Goal: Information Seeking & Learning: Compare options

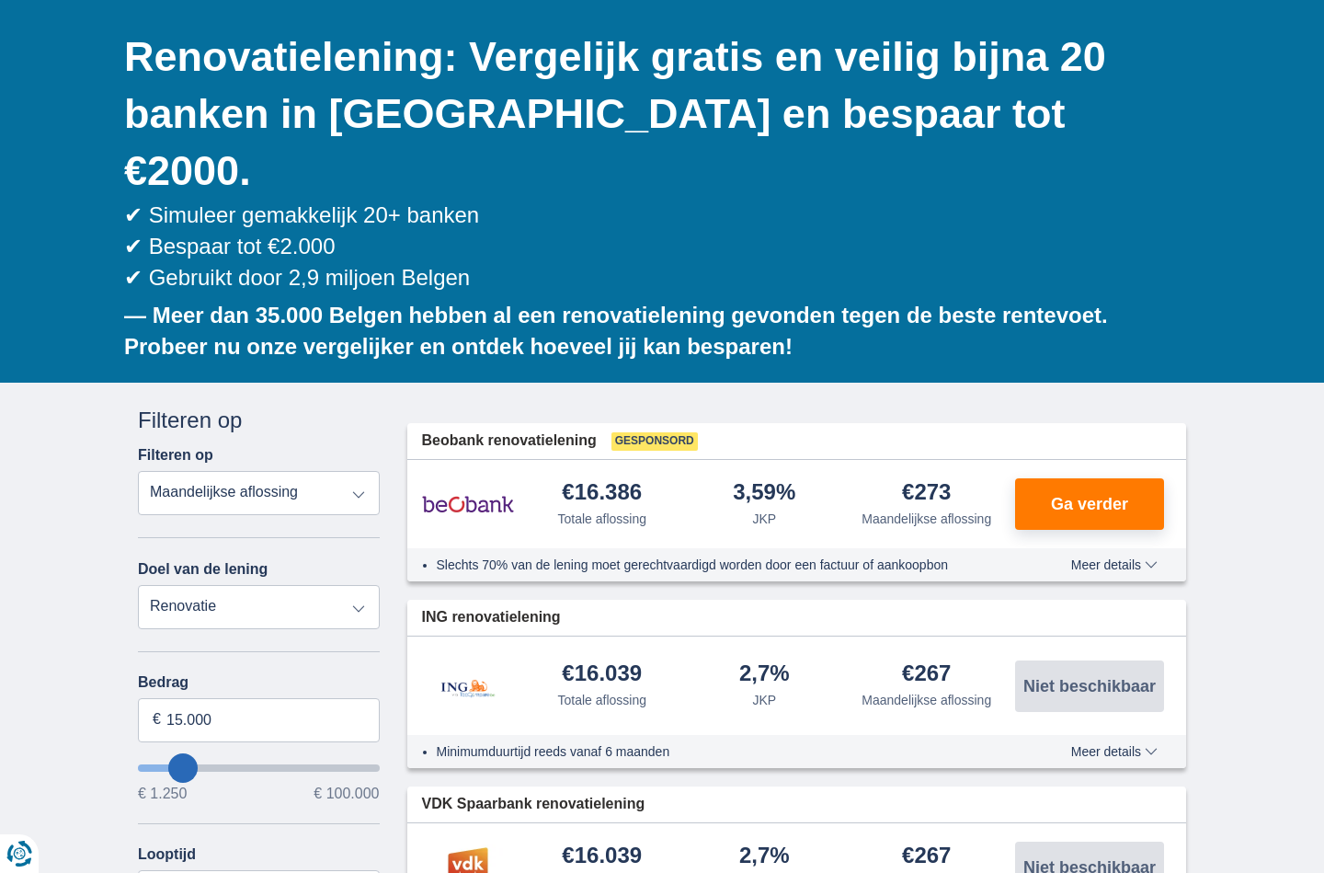
scroll to position [164, 0]
type input "20.250"
type input "20250"
select select "120"
type input "20250"
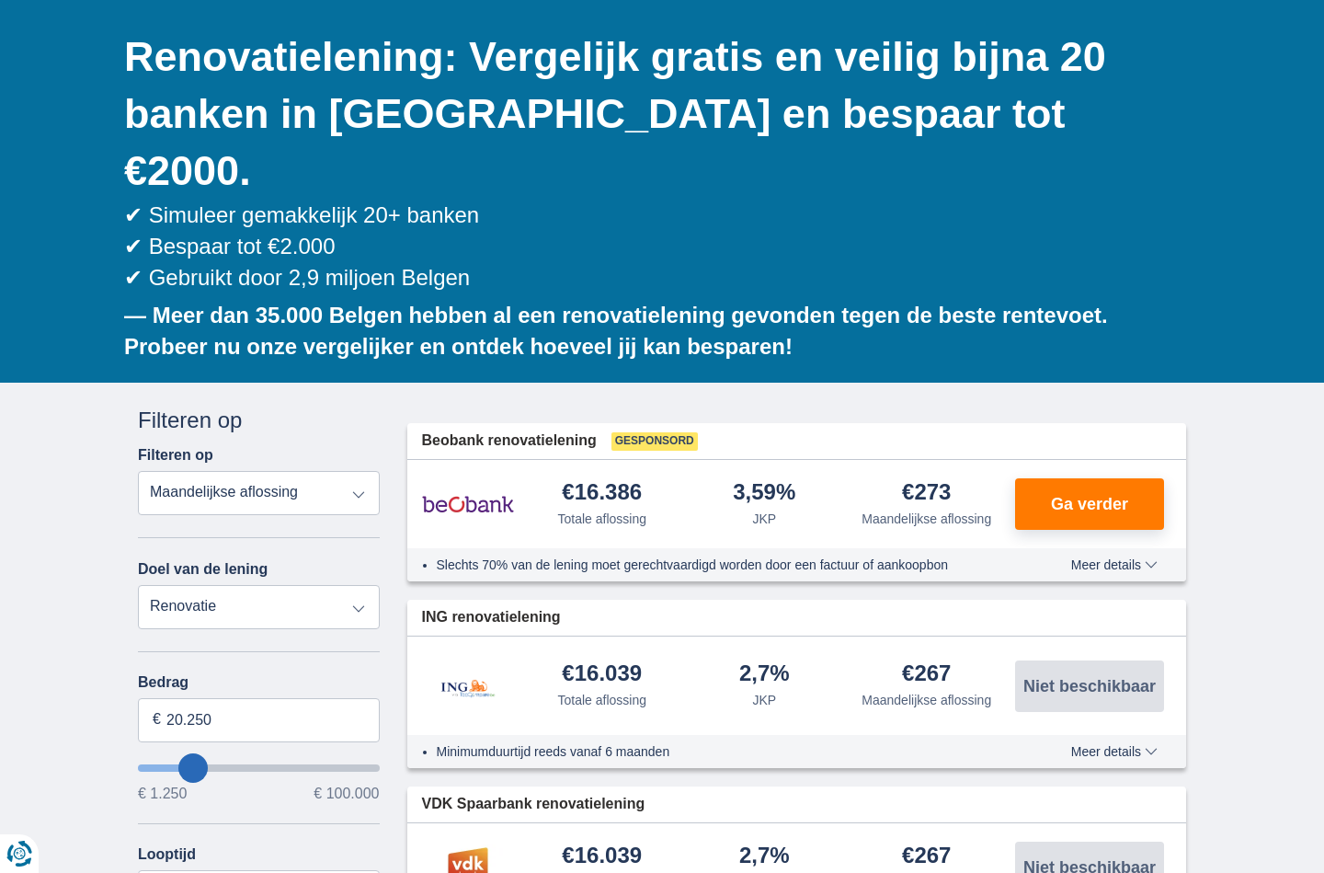
click at [193, 764] on input "wantToBorrow" at bounding box center [259, 767] width 242 height 7
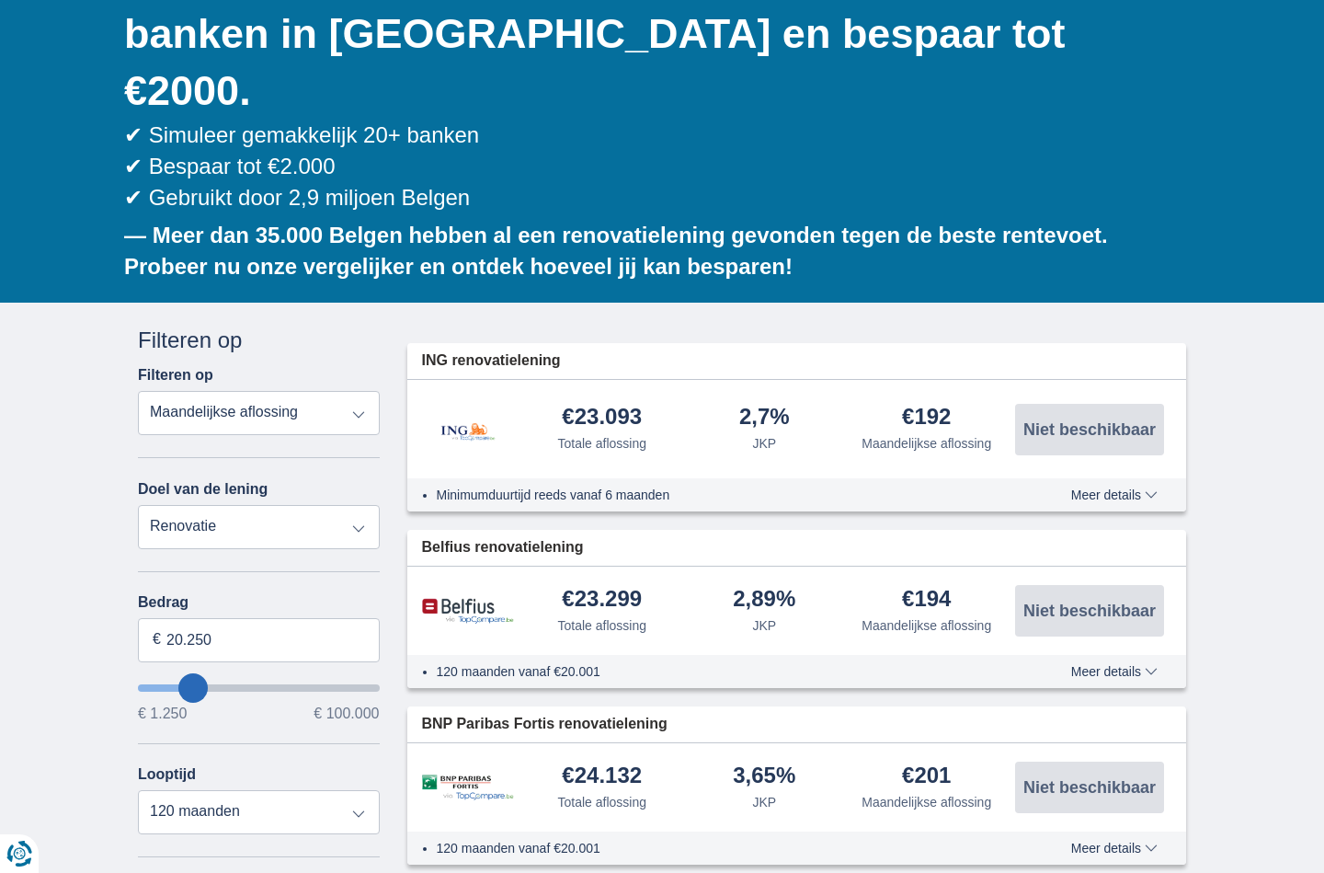
scroll to position [245, 0]
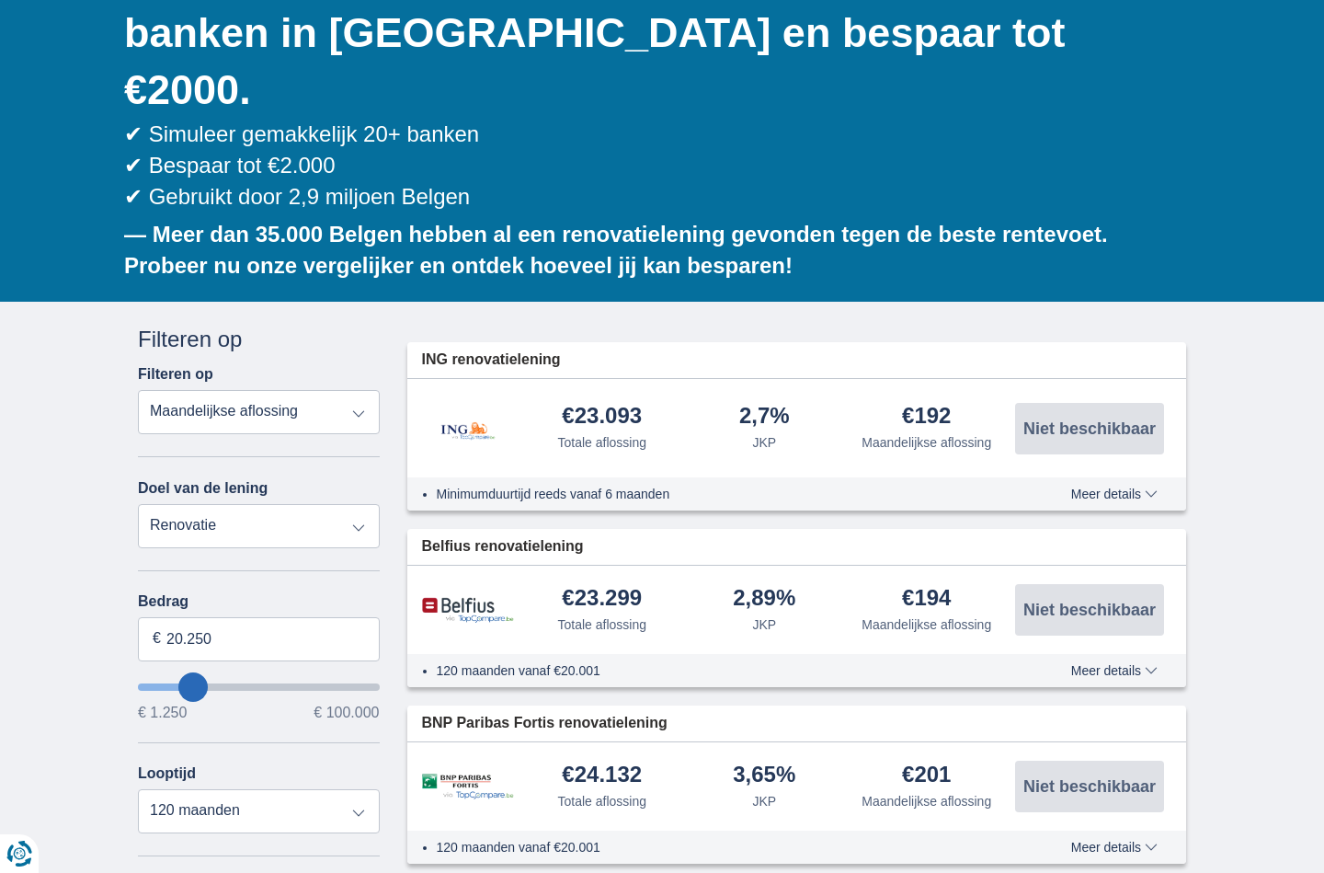
type input "16.250"
type input "16250"
select select "84"
type input "17.250"
type input "17250"
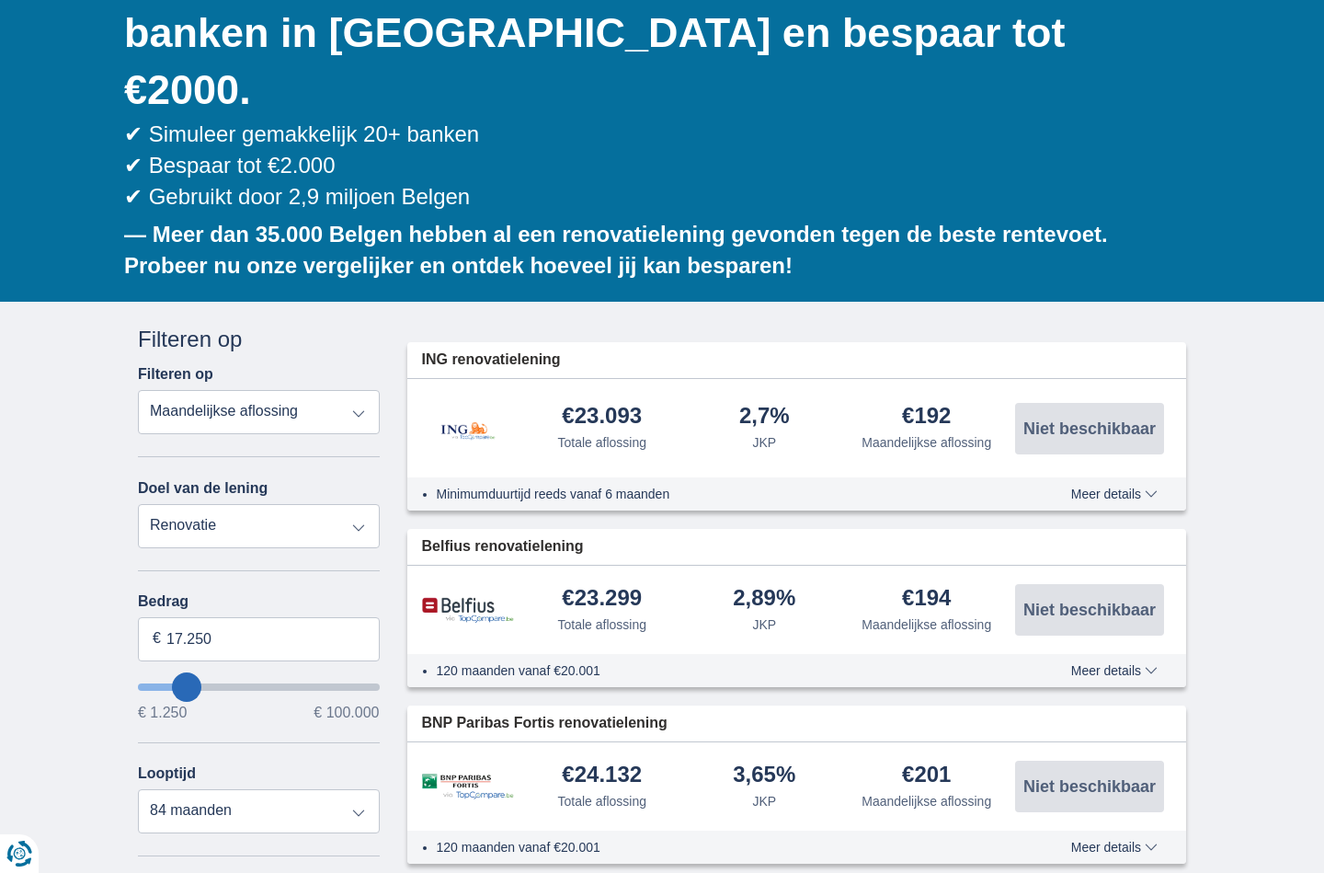
type input "18.250"
type input "18250"
type input "19.250"
type input "19250"
type input "20.250"
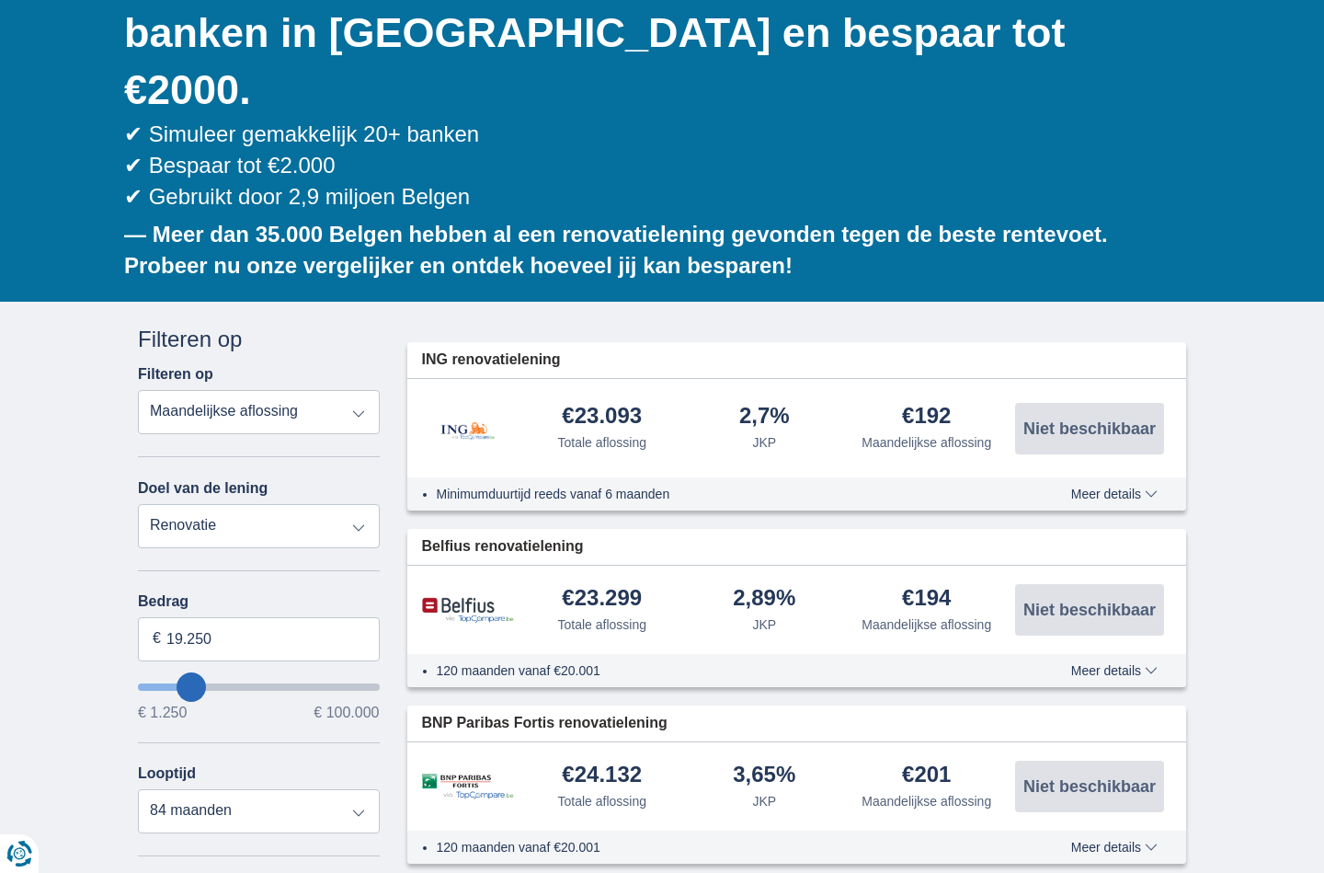
type input "20250"
select select "120"
type input "22.250"
type input "22250"
type input "24.250"
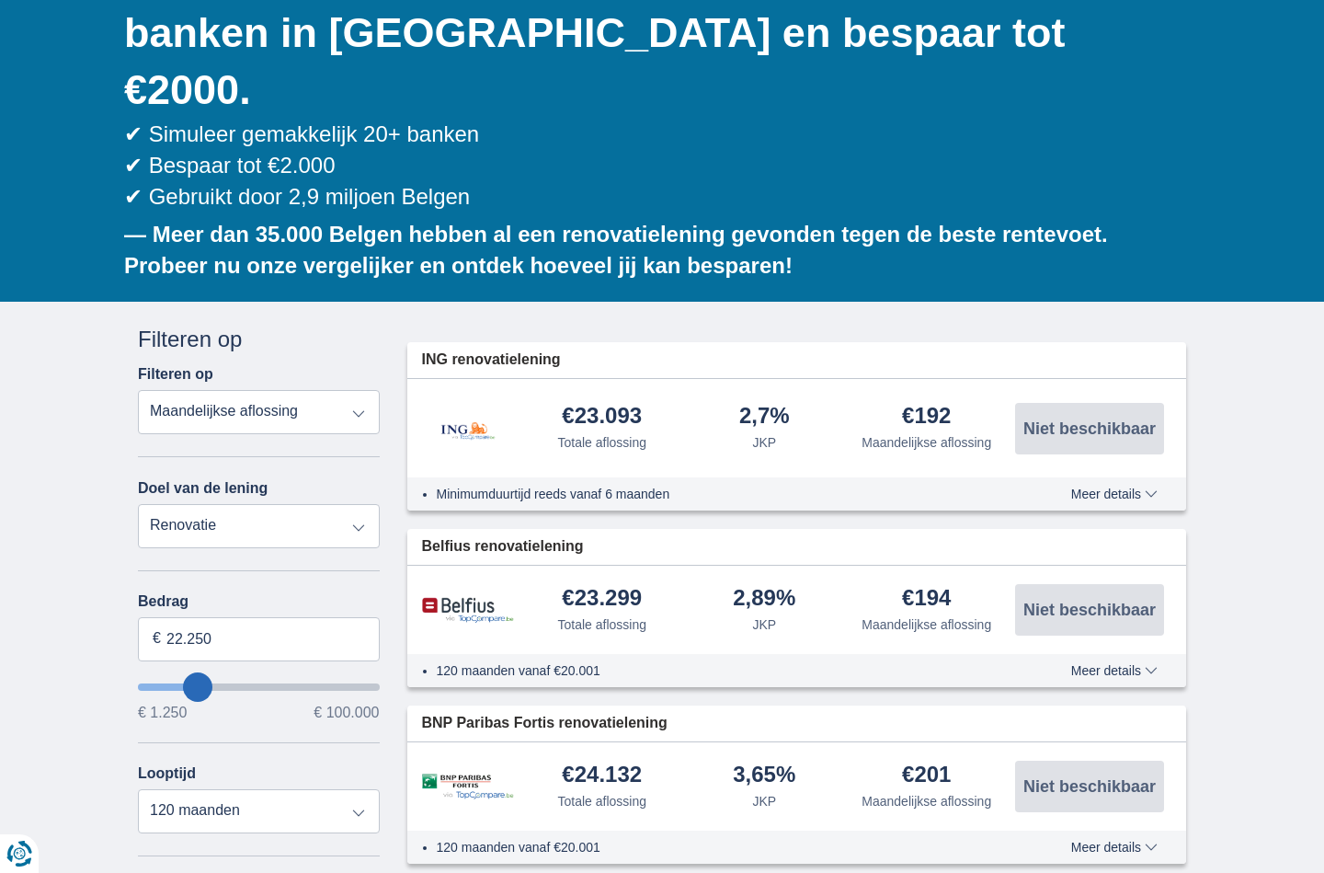
type input "24250"
type input "27.250"
type input "27250"
type input "32.250"
type input "32250"
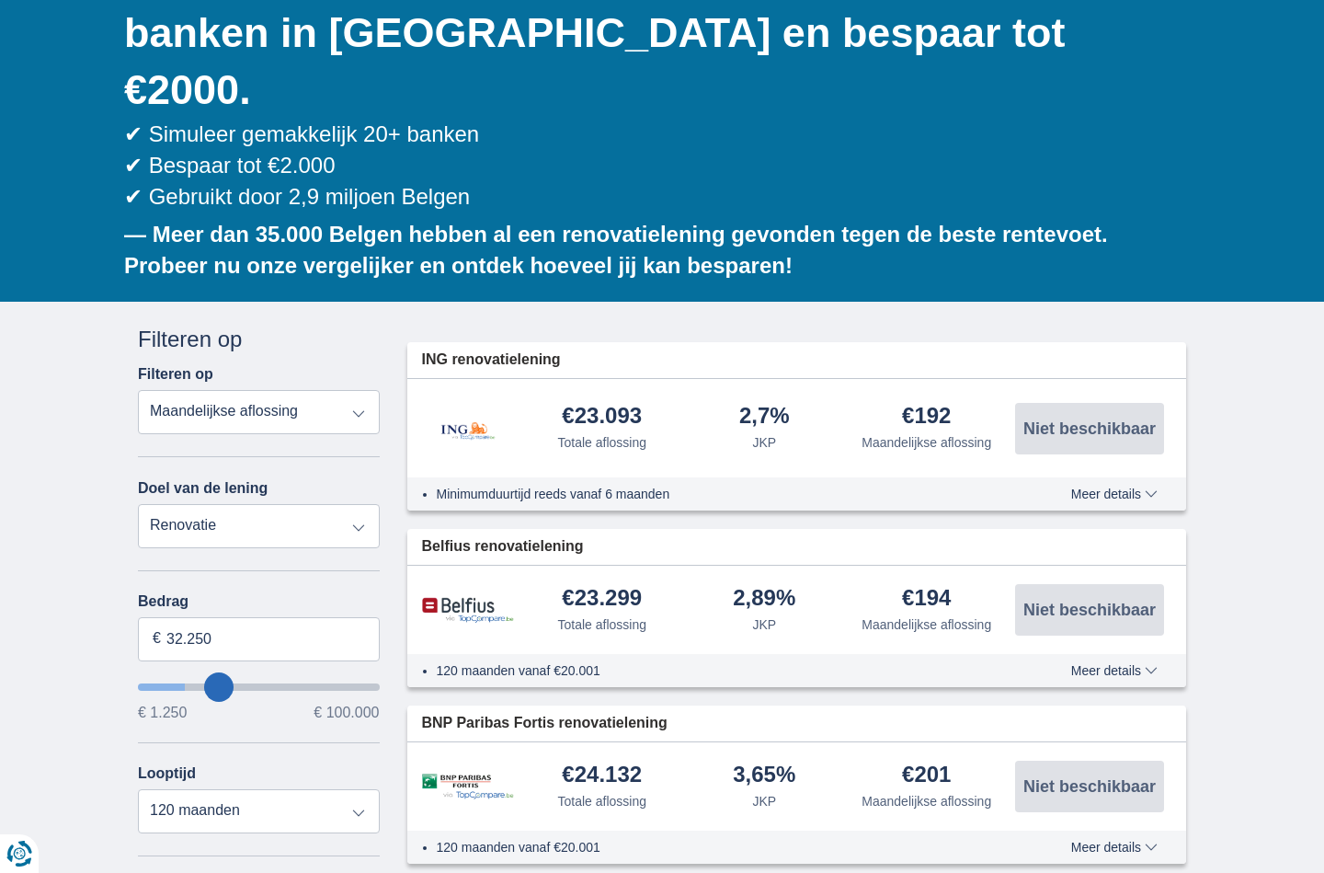
type input "42.250"
type input "42250"
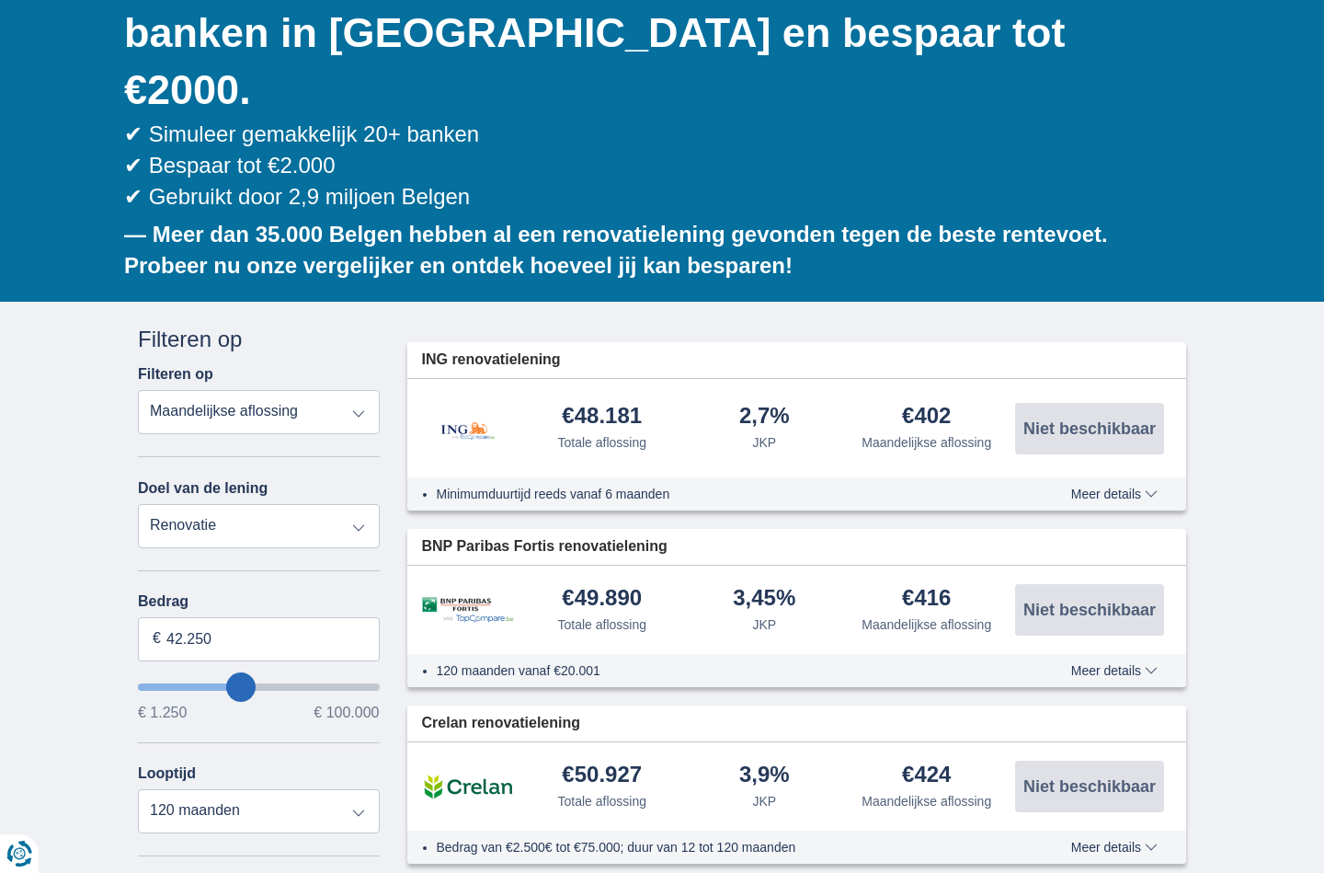
type input "48.250"
type input "48250"
type input "47.250"
type input "47250"
type input "46.250"
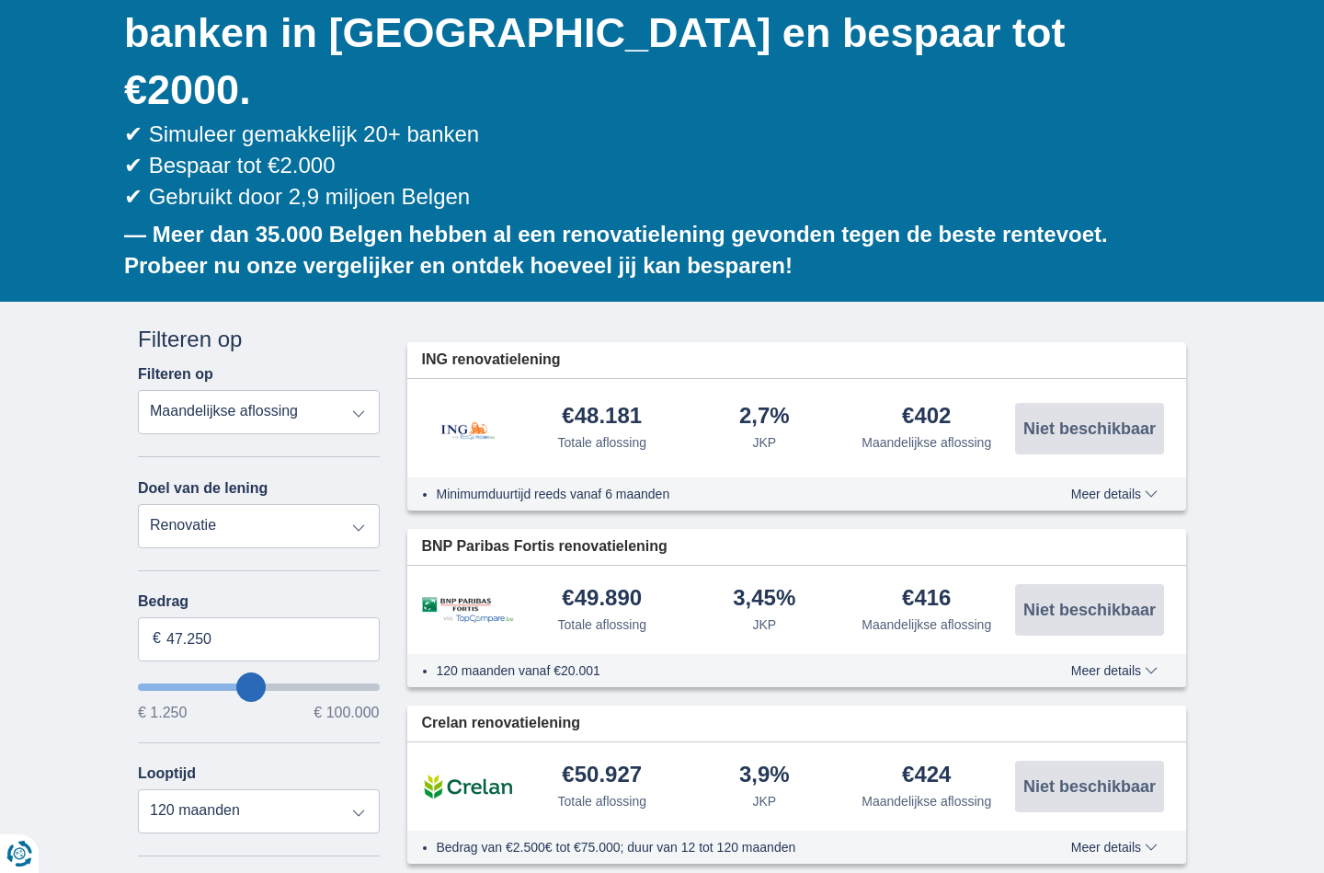
type input "46250"
type input "45.250"
type input "45250"
type input "44.250"
type input "44250"
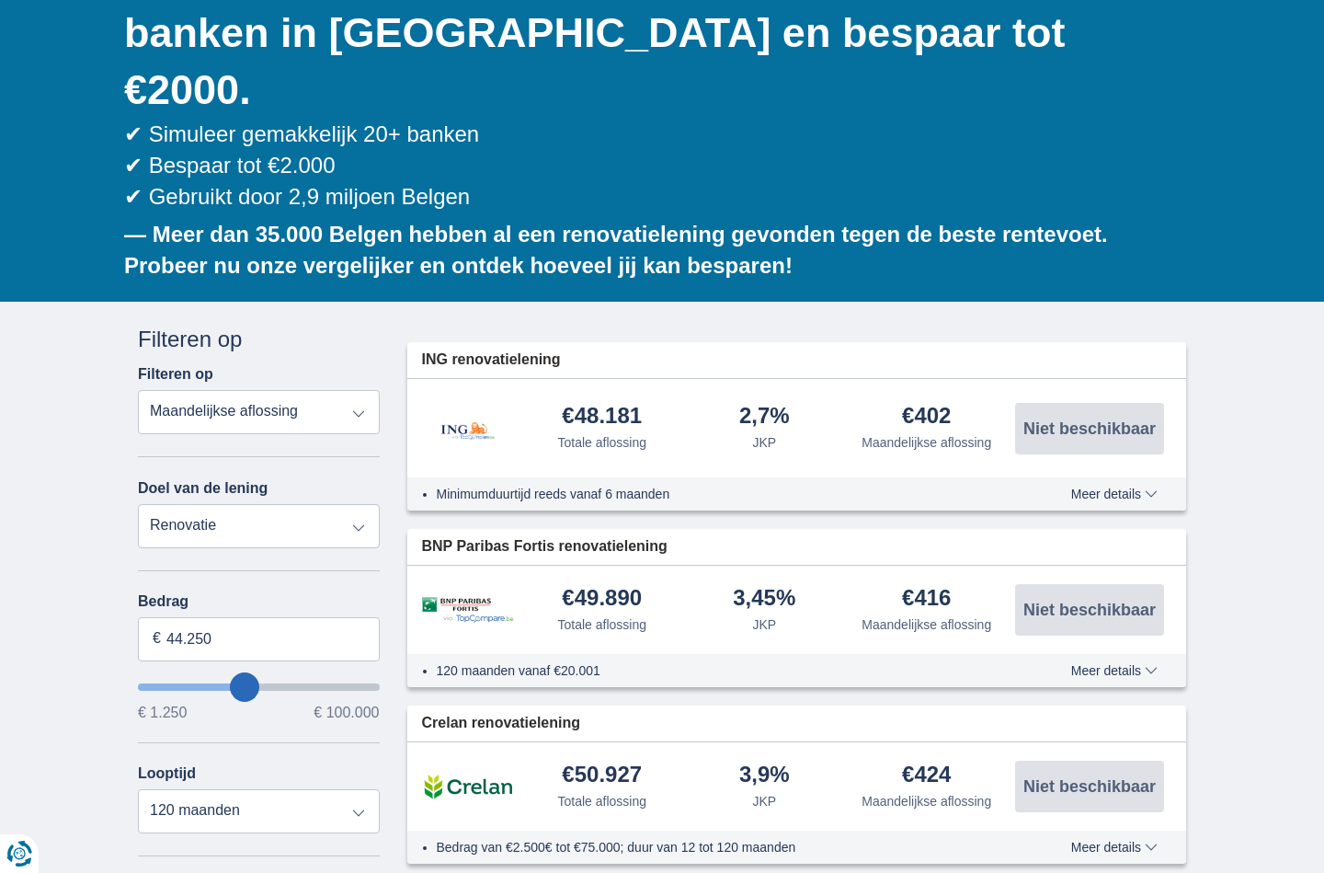
type input "43.250"
type input "43250"
type input "44.250"
type input "44250"
type input "46.250"
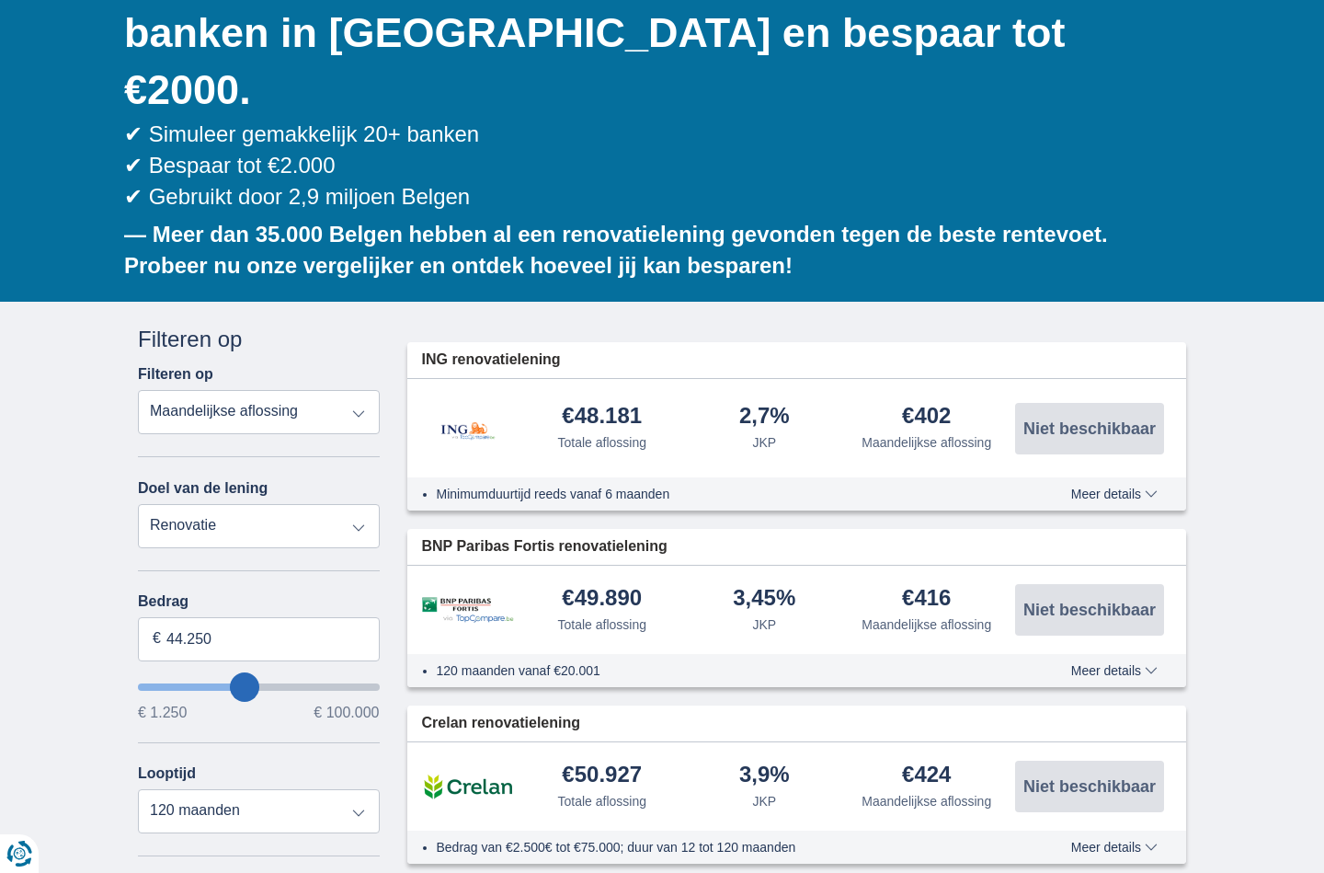
type input "46250"
type input "48.250"
type input "48250"
type input "52.250"
type input "52250"
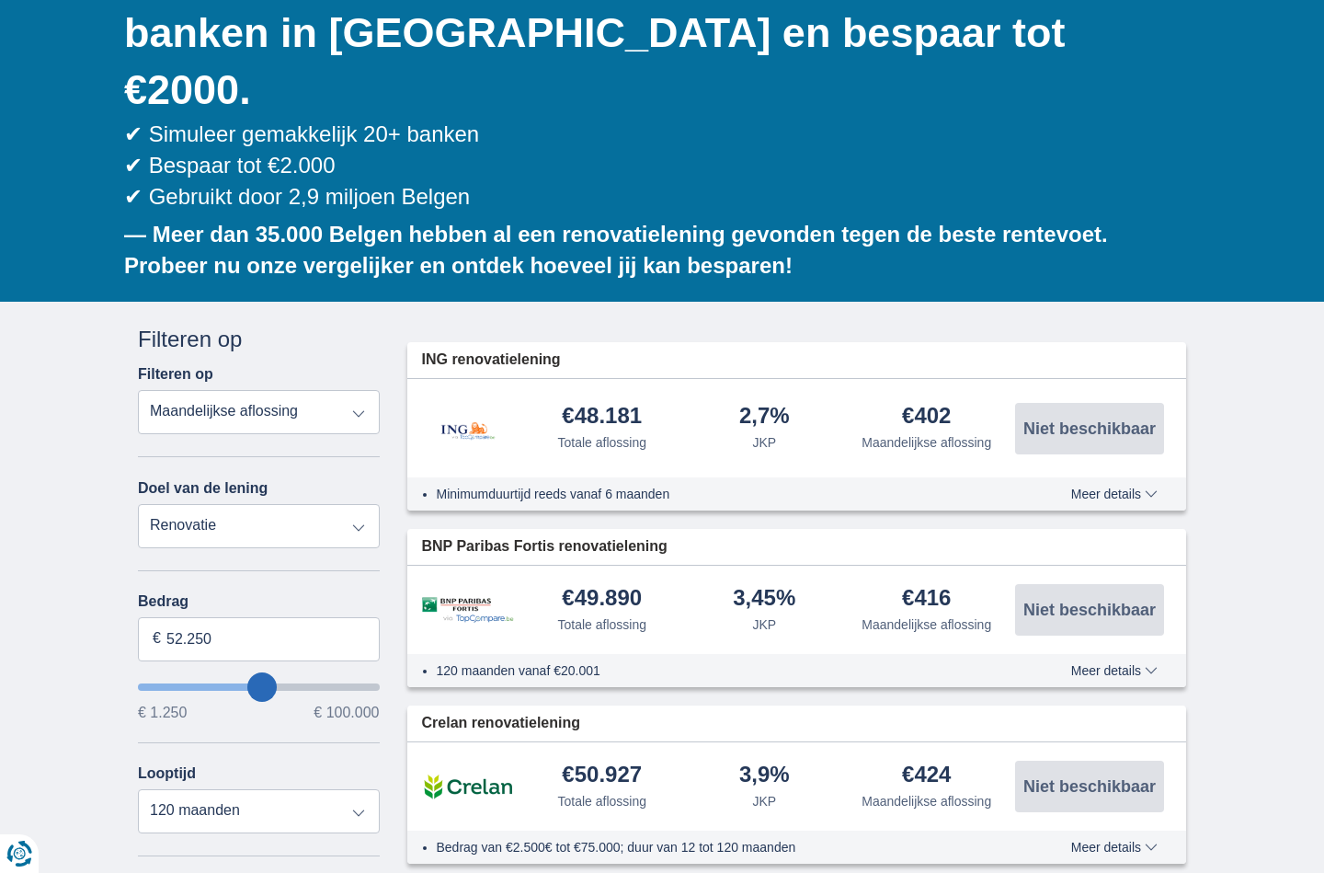
type input "56.250"
type input "56250"
type input "60.250"
type input "60250"
type input "63.250"
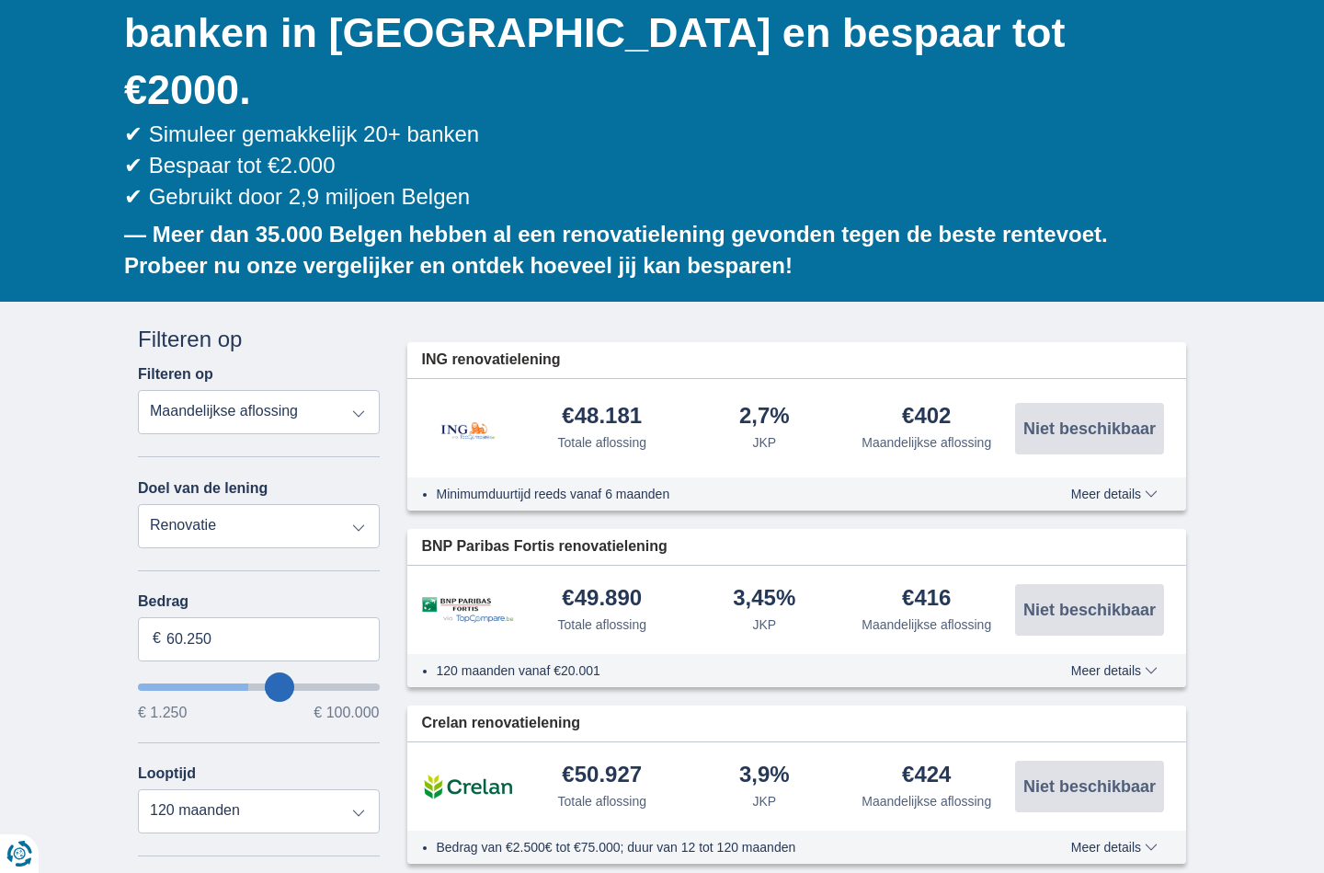
type input "63250"
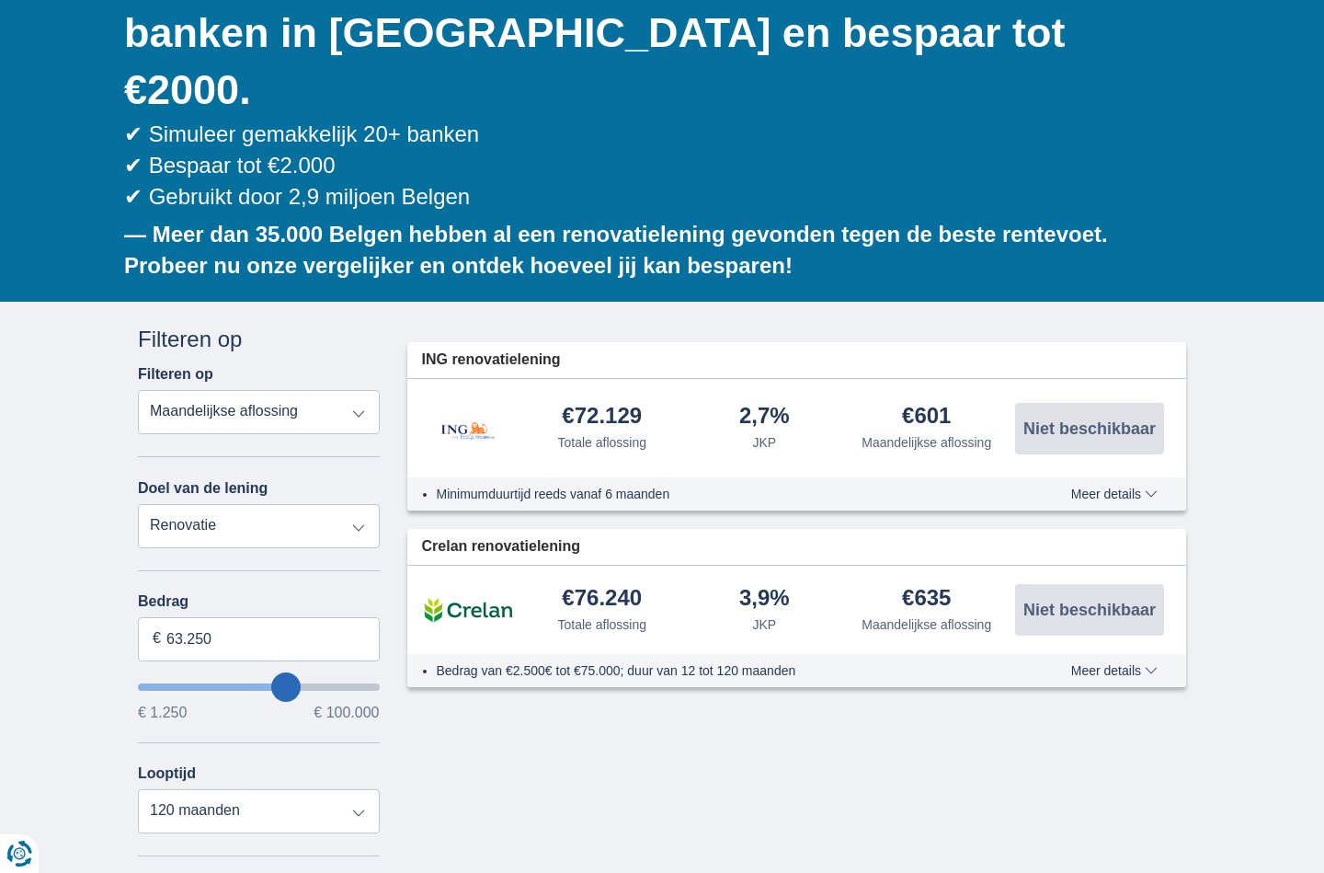
type input "97.250"
type input "97250"
click at [358, 683] on input "wantToBorrow" at bounding box center [259, 686] width 242 height 7
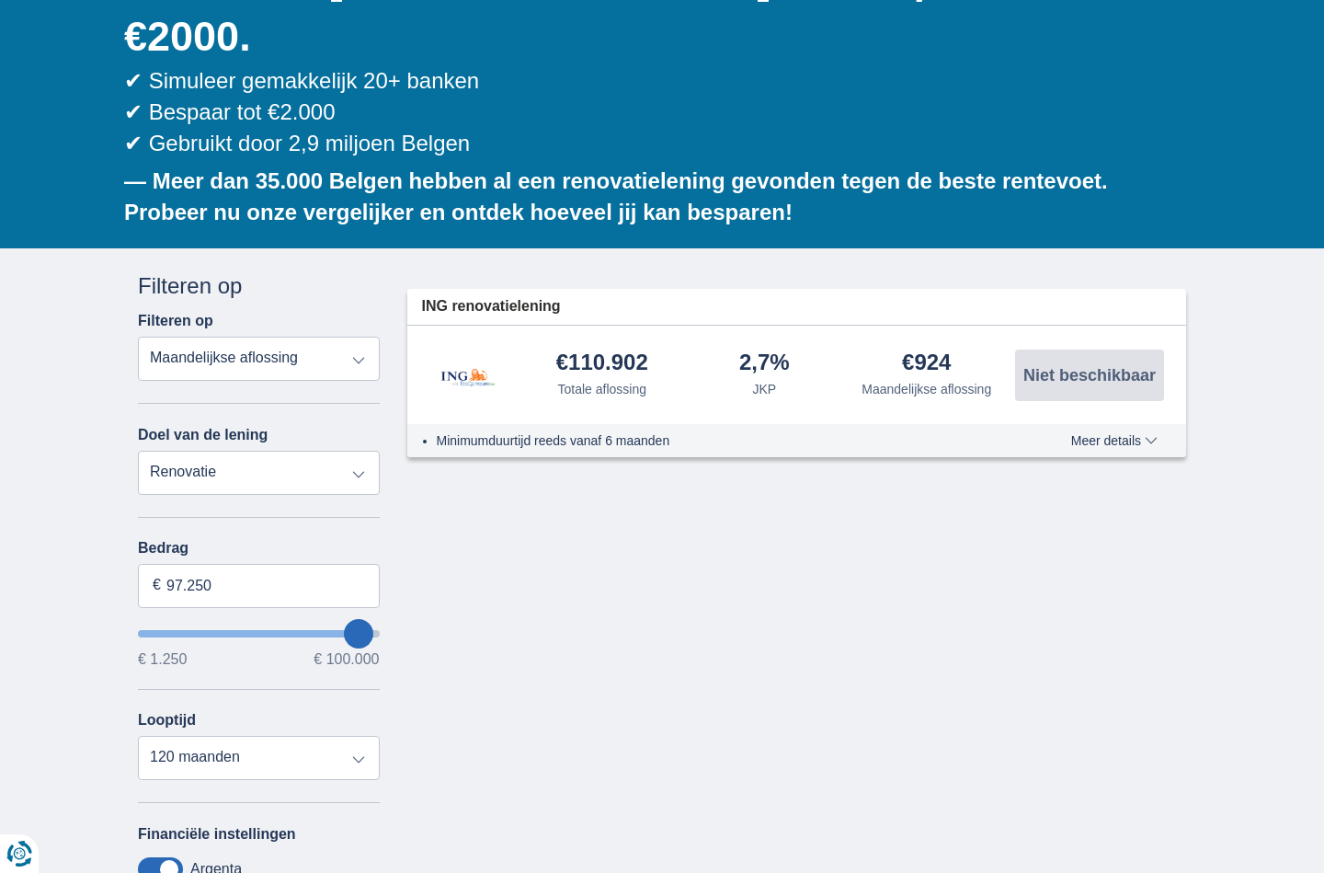
scroll to position [303, 0]
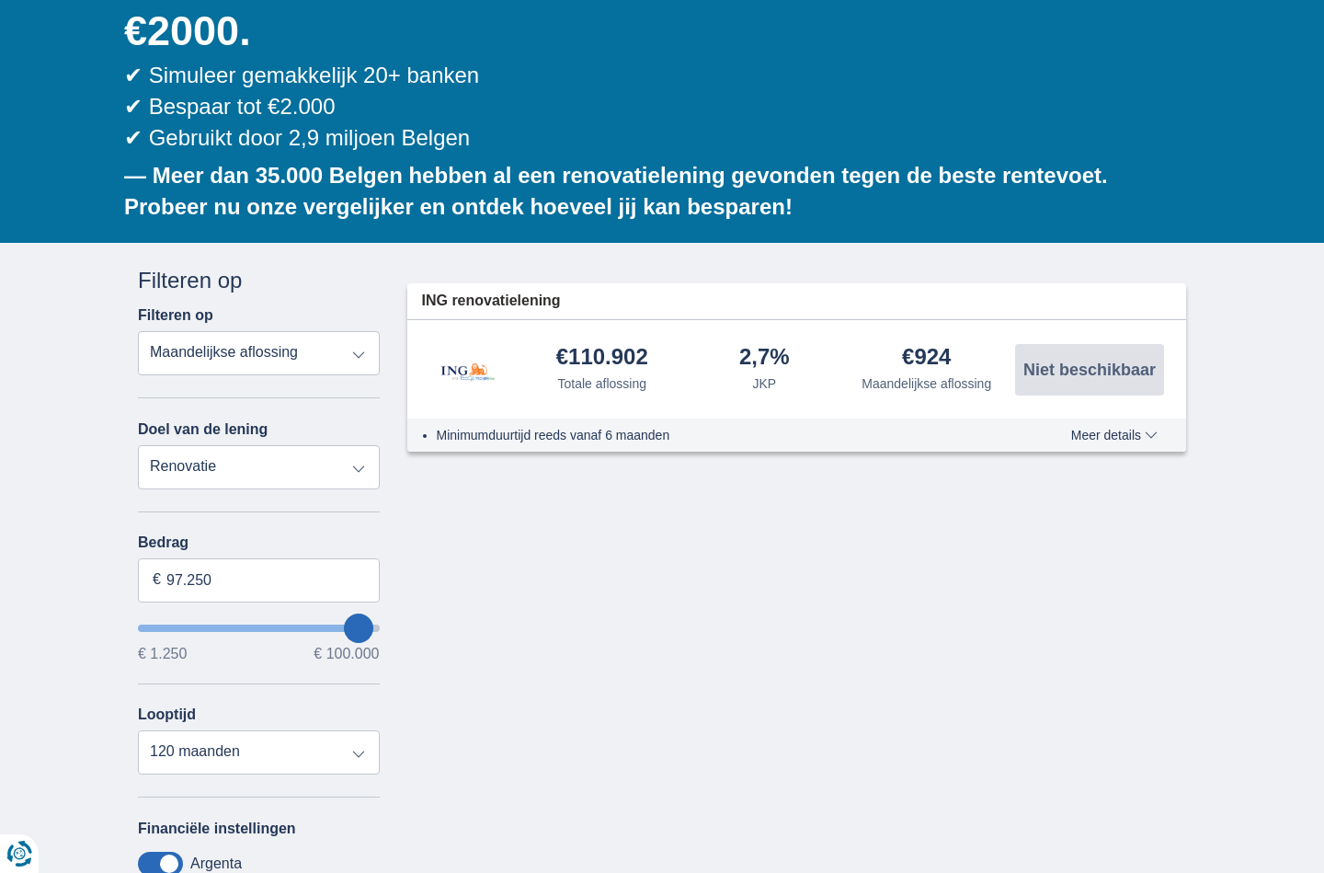
type input "95.250"
type input "95250"
type input "96.250"
type input "96250"
type input "97.250"
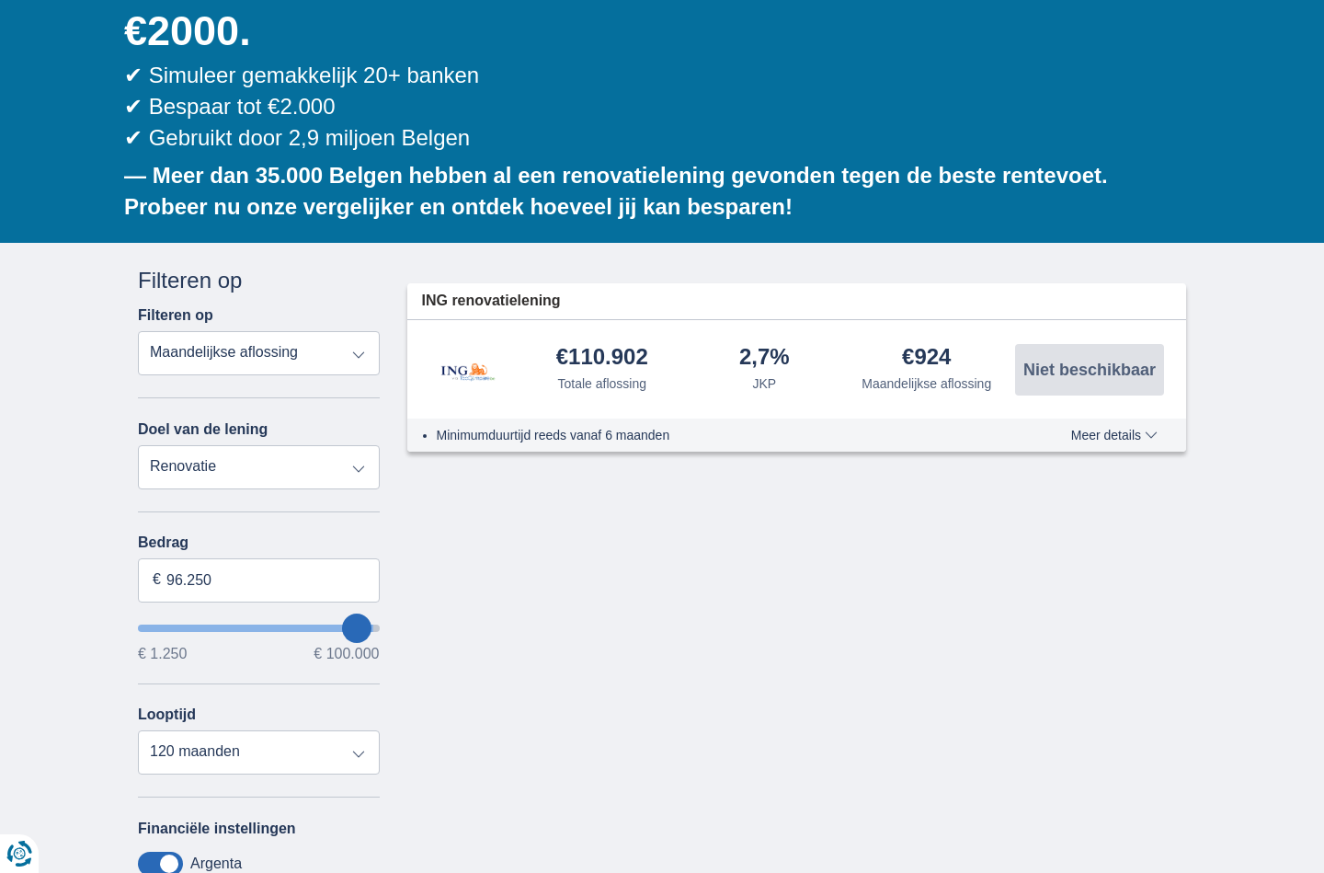
type input "97250"
type input "99.250"
type input "99250"
type input "96.250"
type input "96250"
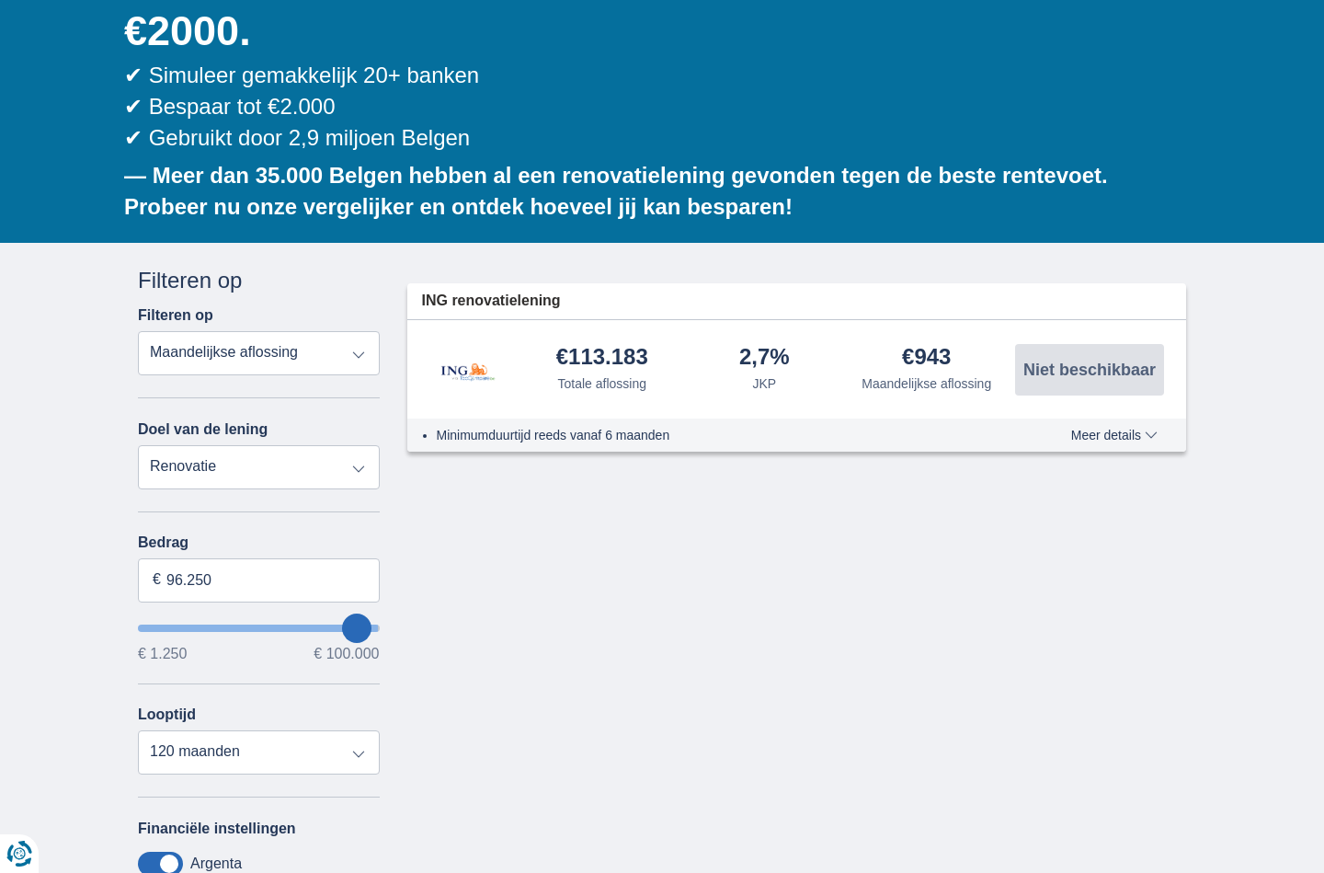
type input "94.250"
type input "94250"
type input "93.250"
type input "93250"
type input "94.250"
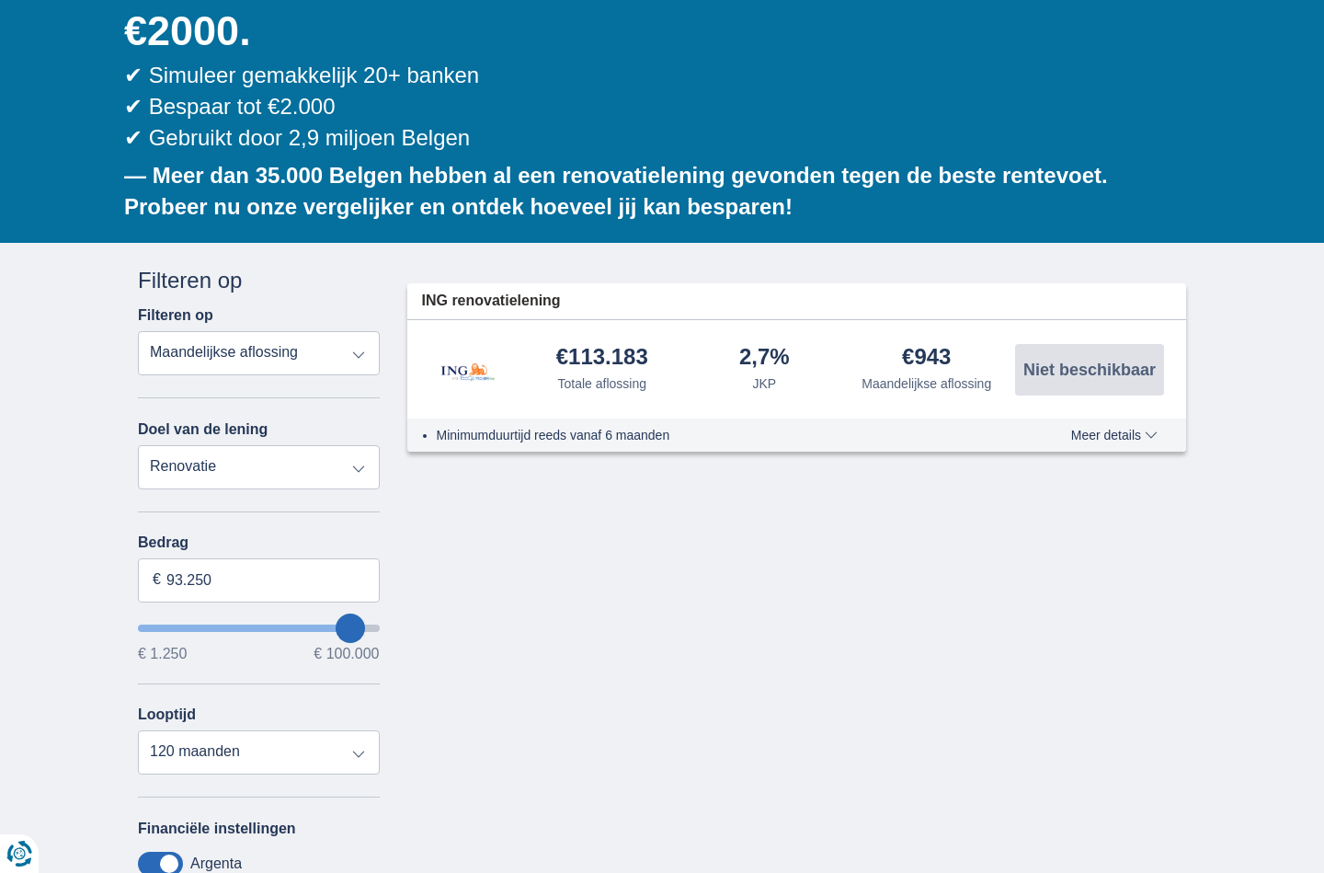
type input "94250"
type input "95.250"
type input "95250"
type input "96.250"
type input "96250"
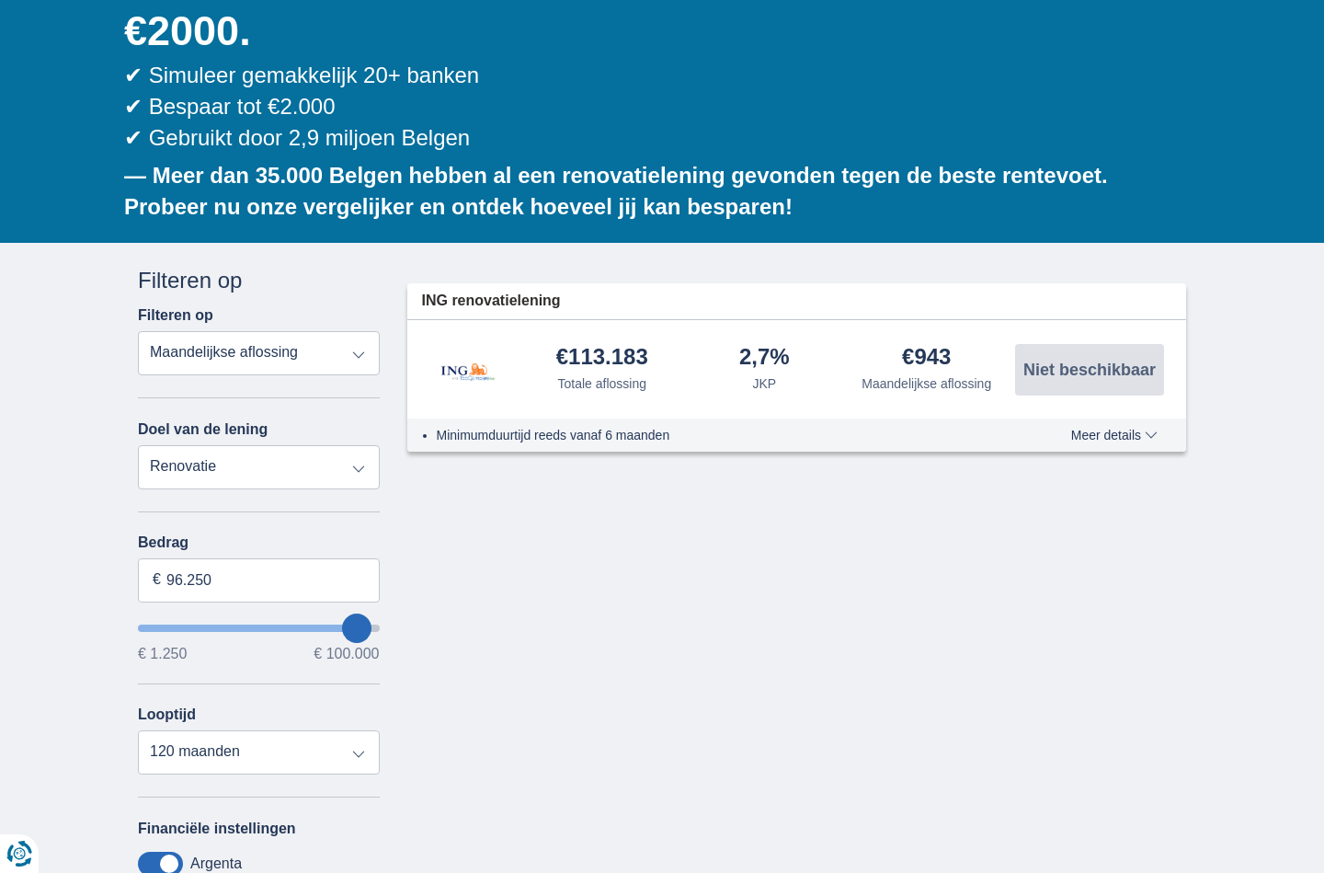
type input "97.250"
type input "97250"
type input "98.250"
type input "98250"
type input "97.250"
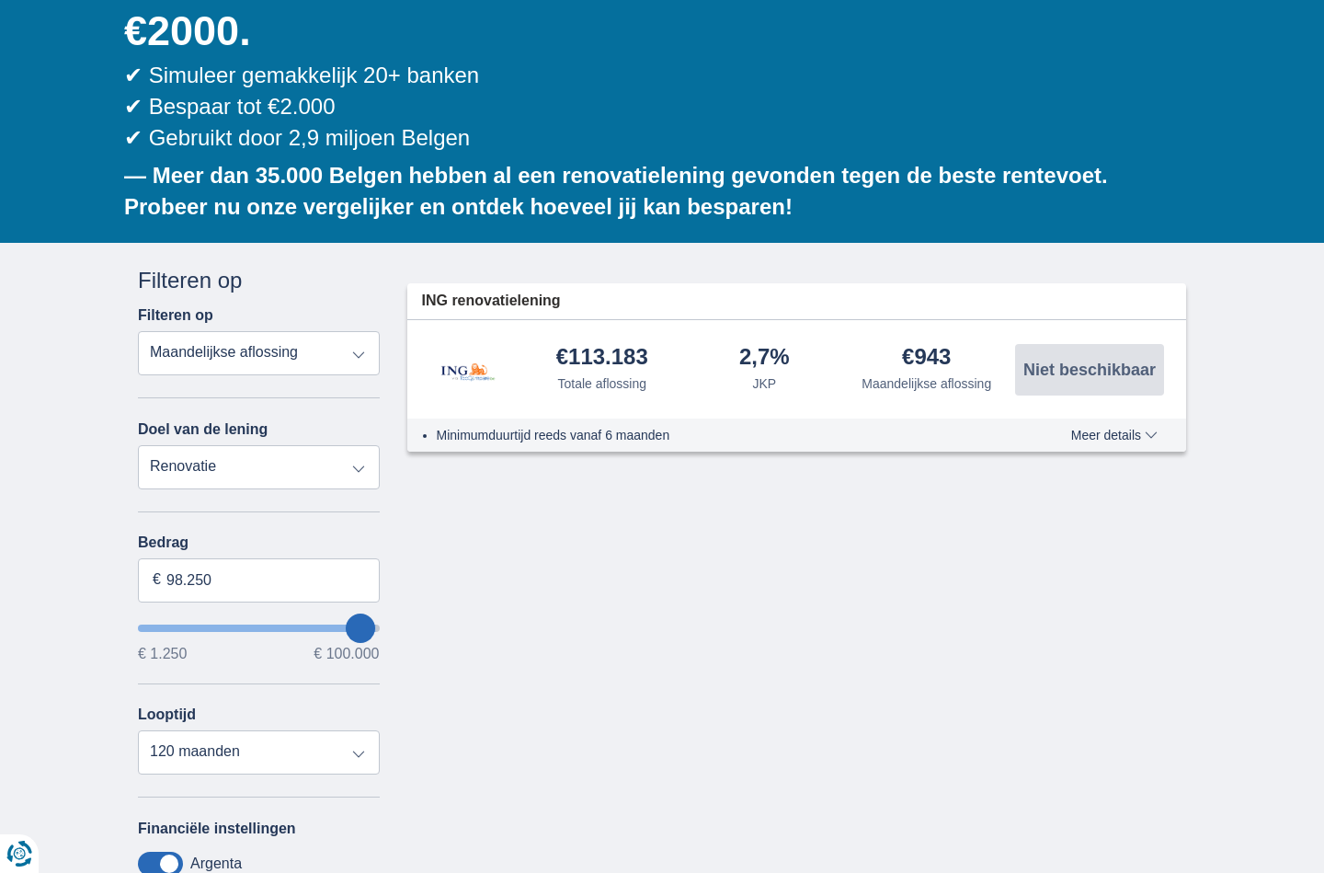
type input "97250"
type input "96.250"
type input "96250"
type input "95.250"
type input "95250"
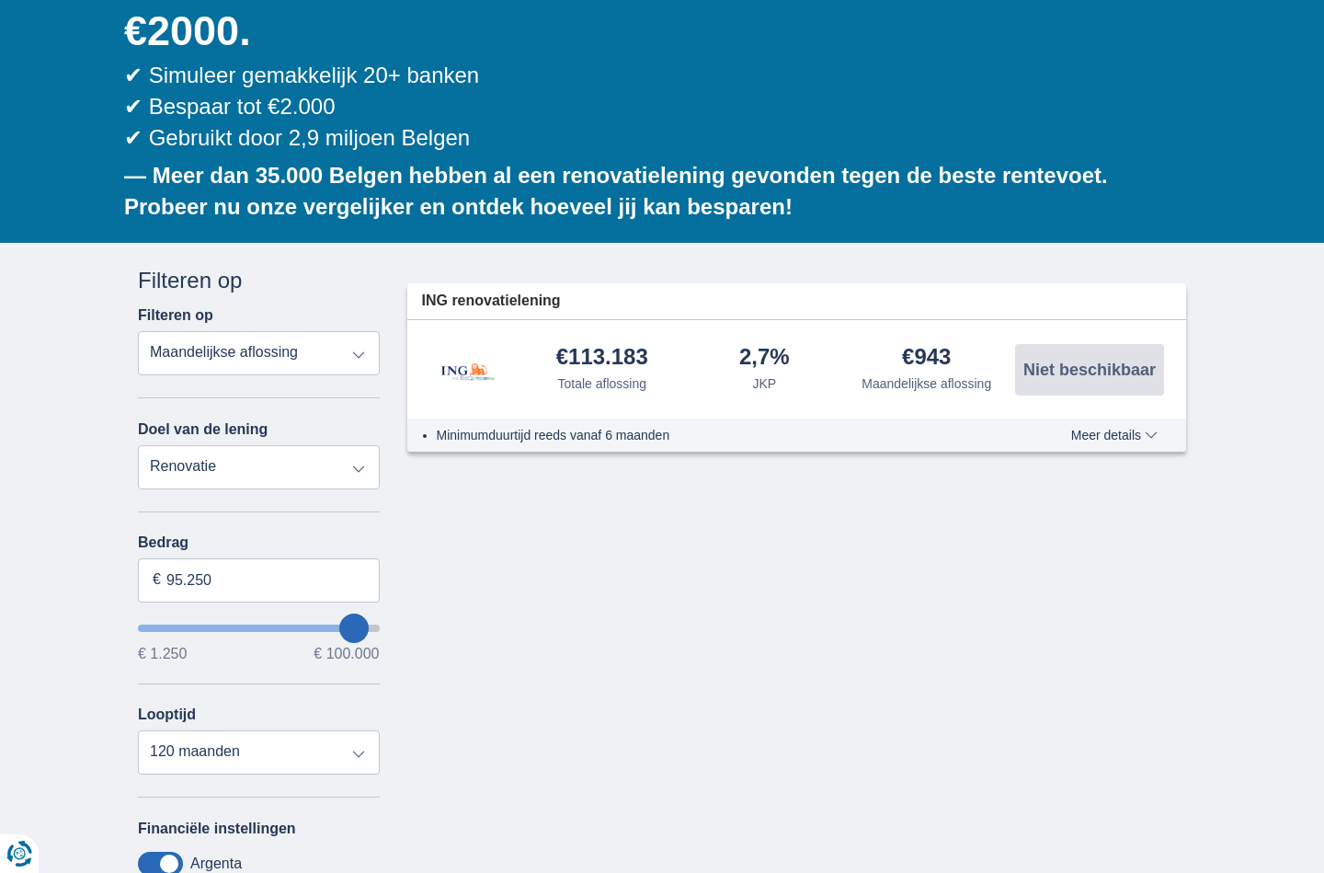
type input "94.250"
type input "94250"
type input "93.250"
type input "93250"
type input "92.250"
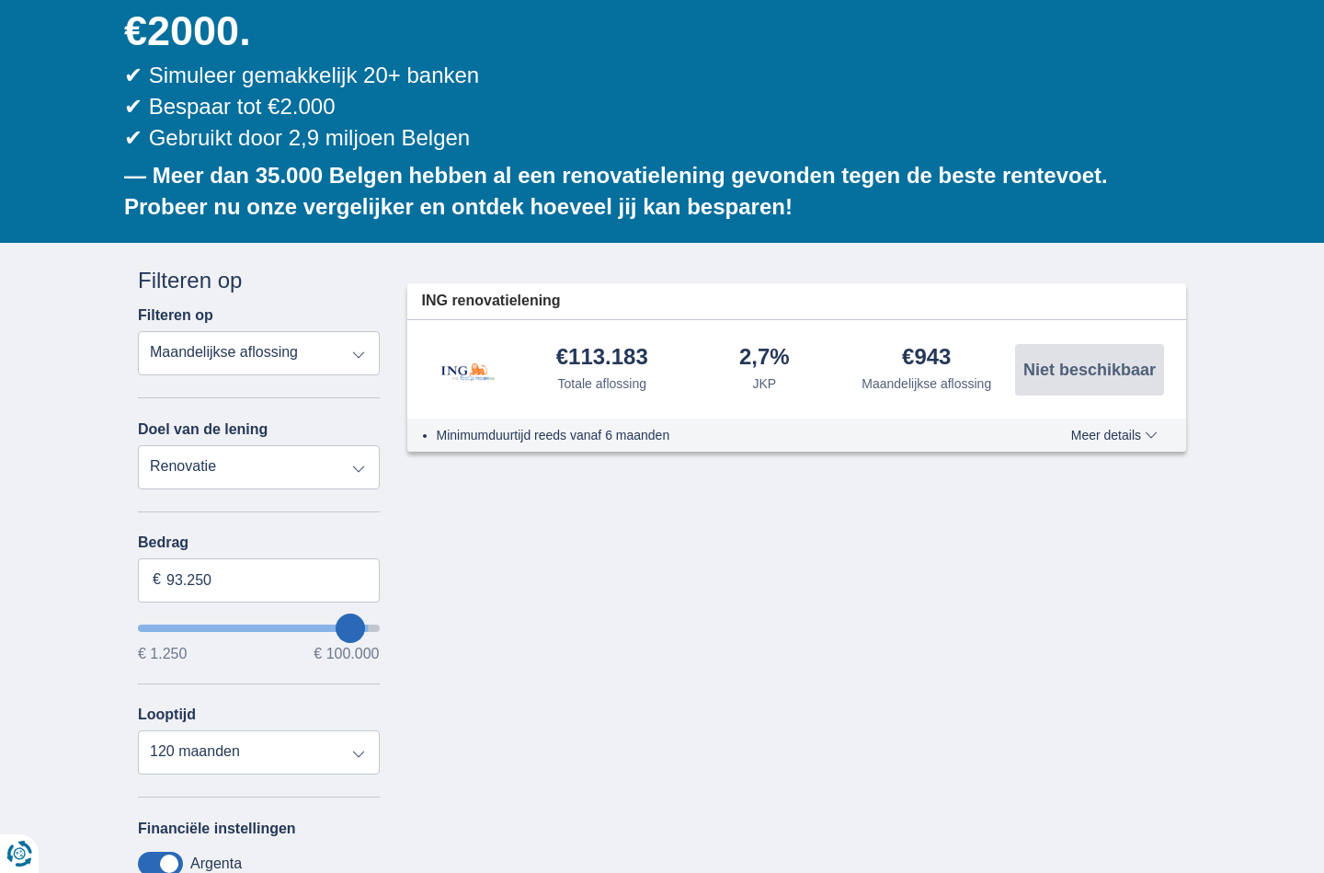
type input "92250"
type input "91.250"
type input "91250"
type input "90.250"
type input "90250"
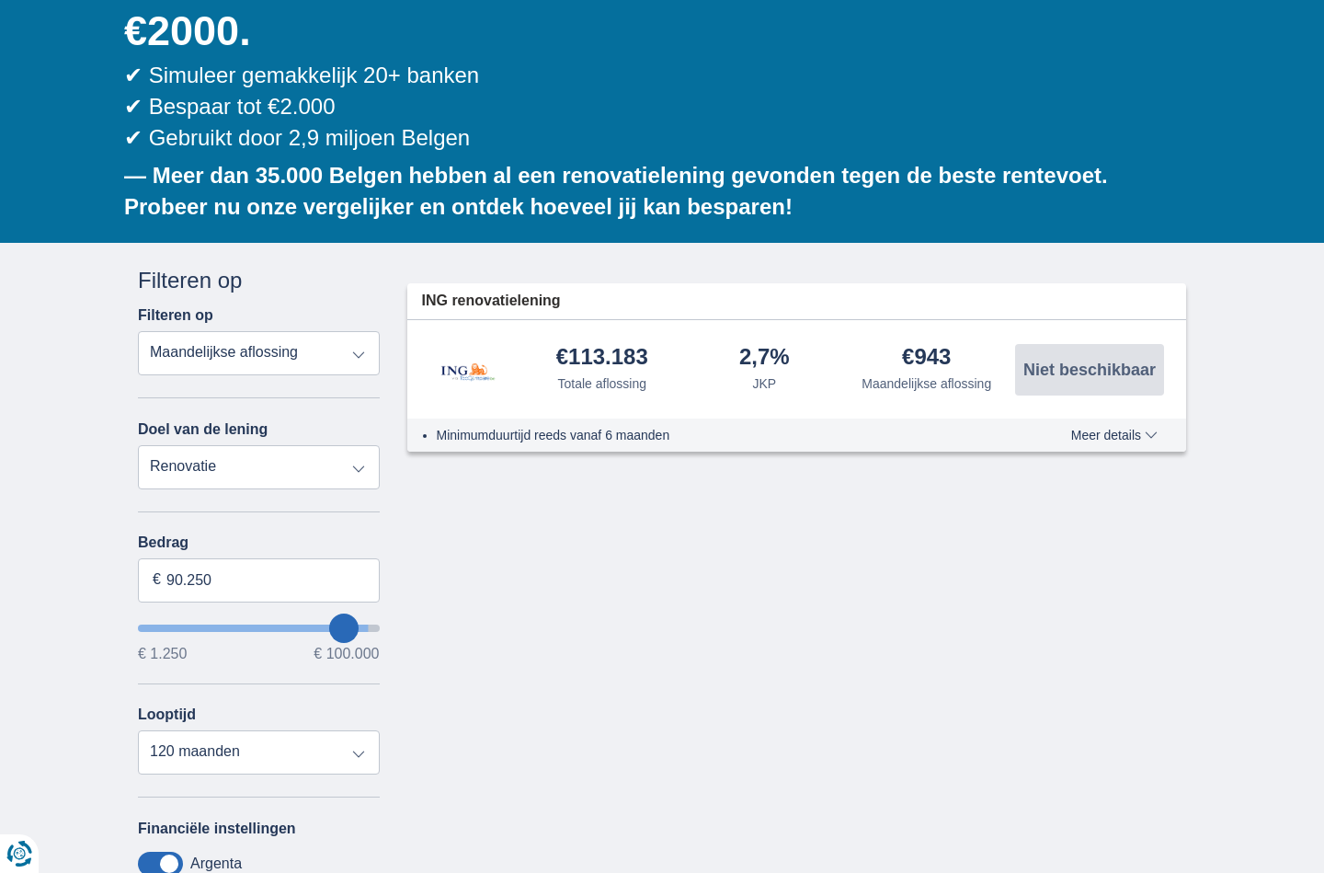
type input "89.250"
type input "89250"
type input "88.250"
type input "88250"
type input "87.250"
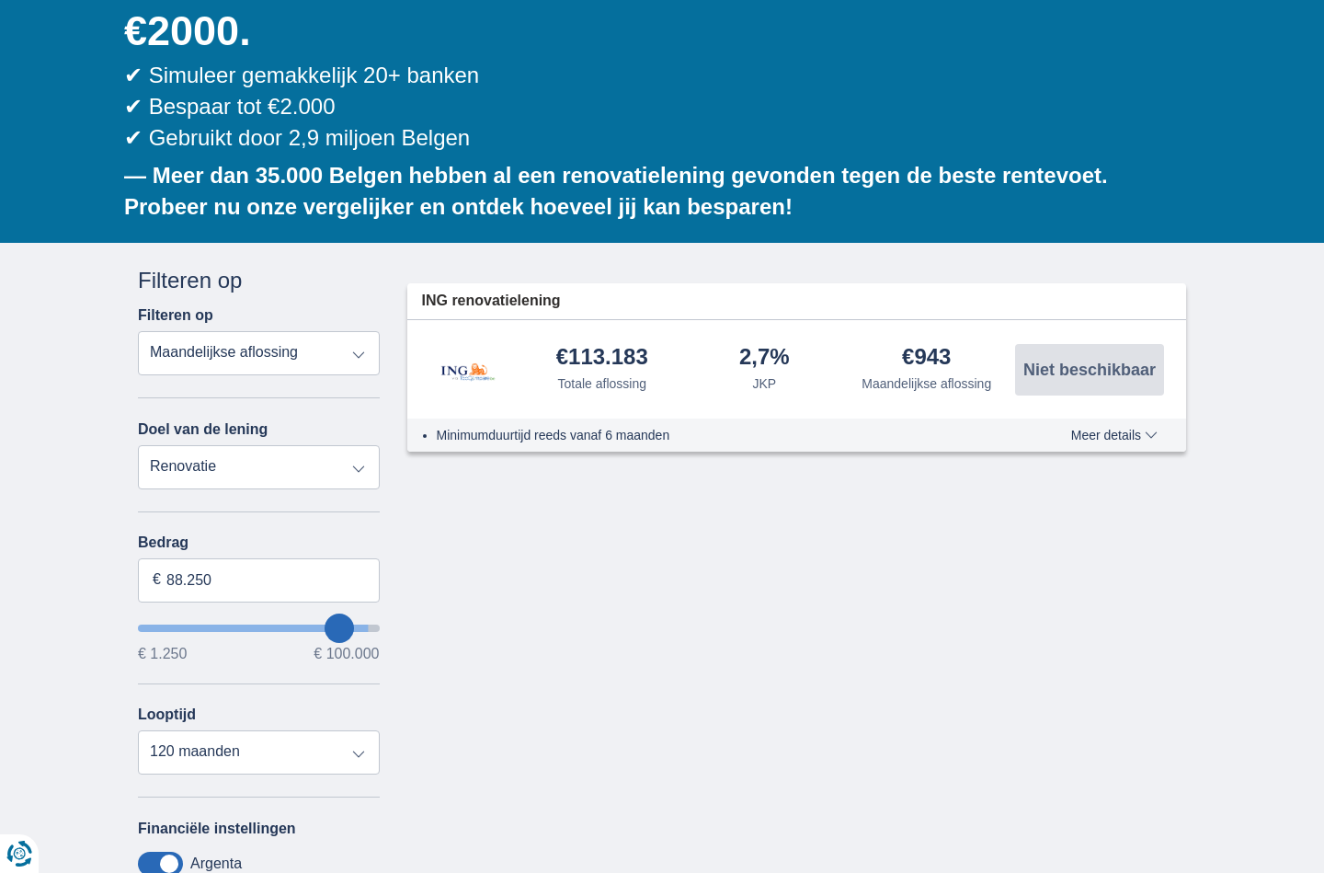
type input "87250"
type input "86.250"
type input "86250"
type input "85.250"
type input "85250"
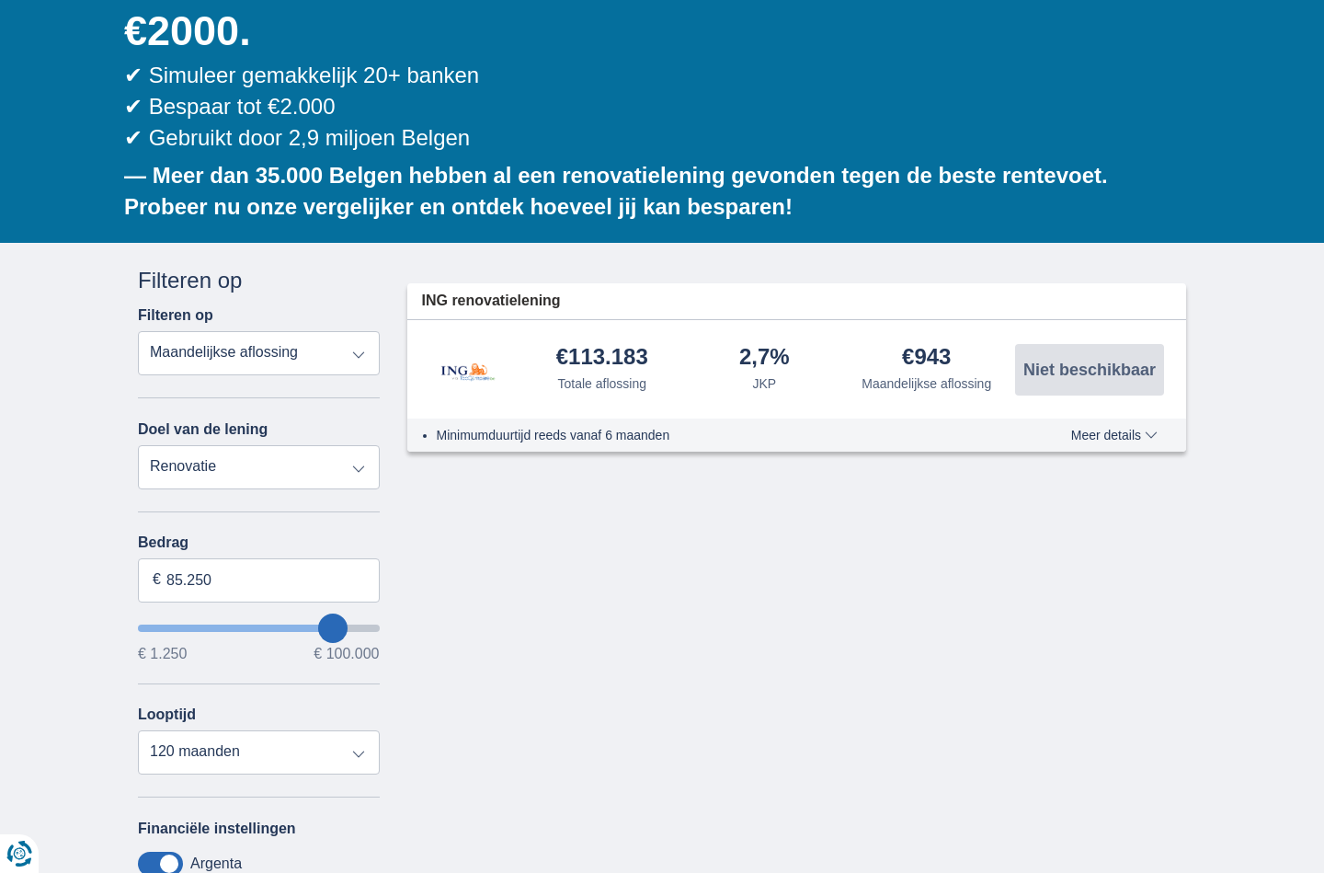
type input "84.250"
type input "84250"
type input "83.250"
type input "83250"
type input "82.250"
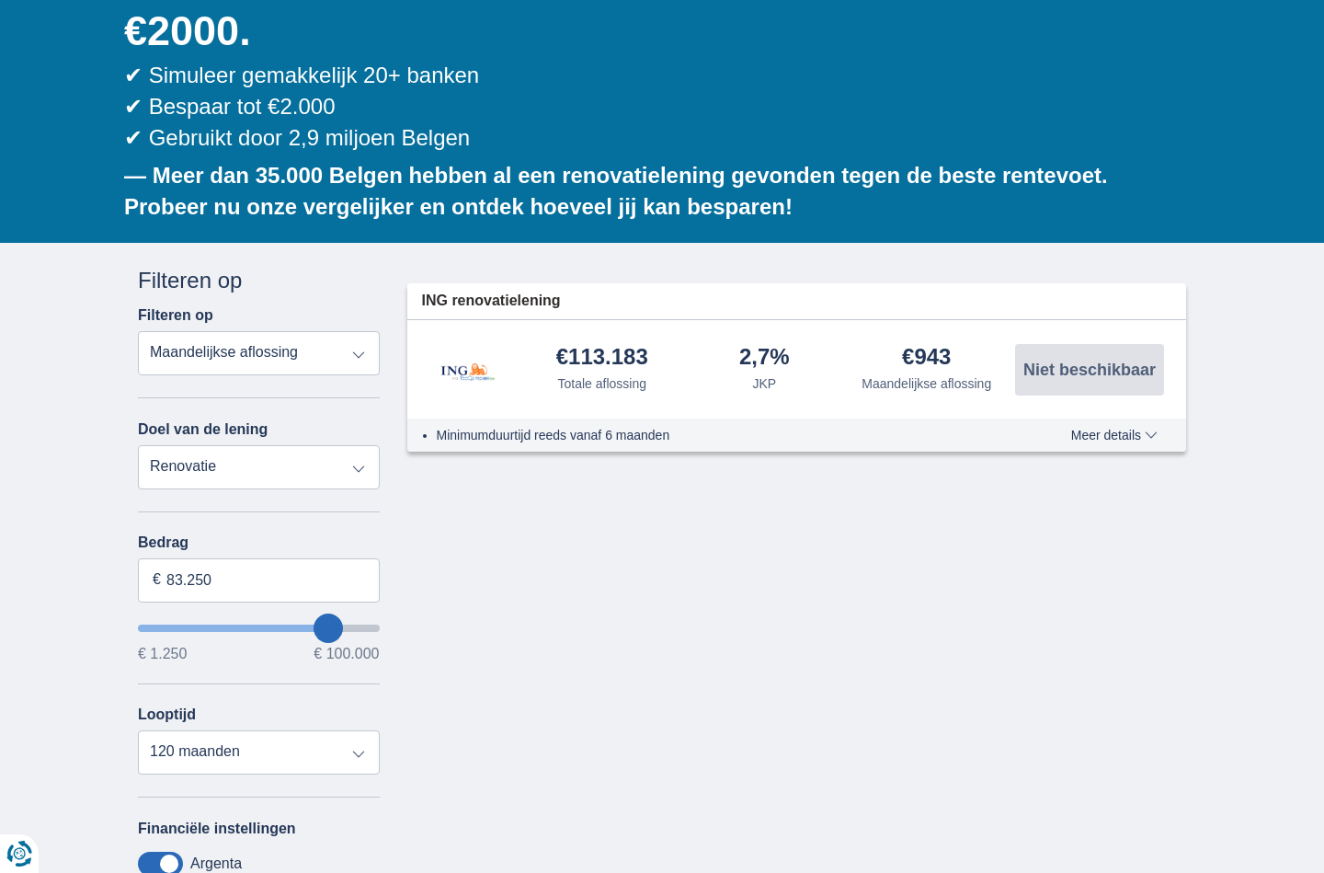
type input "82250"
type input "81.250"
type input "81250"
type input "80.250"
type input "80250"
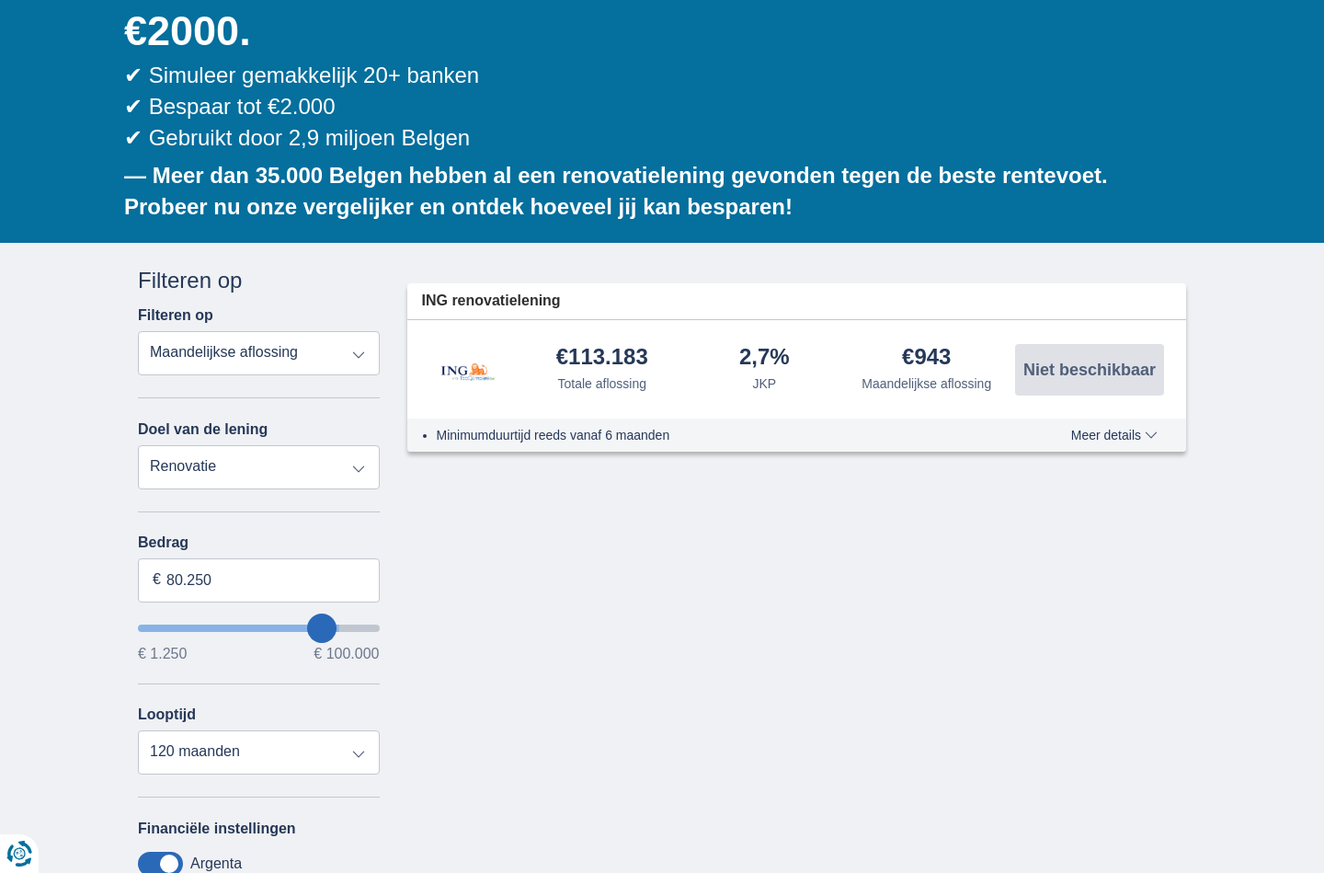
type input "79.250"
drag, startPoint x: 354, startPoint y: 571, endPoint x: 319, endPoint y: 567, distance: 35.1
type input "79250"
click at [319, 624] on input "wantToBorrow" at bounding box center [259, 627] width 242 height 7
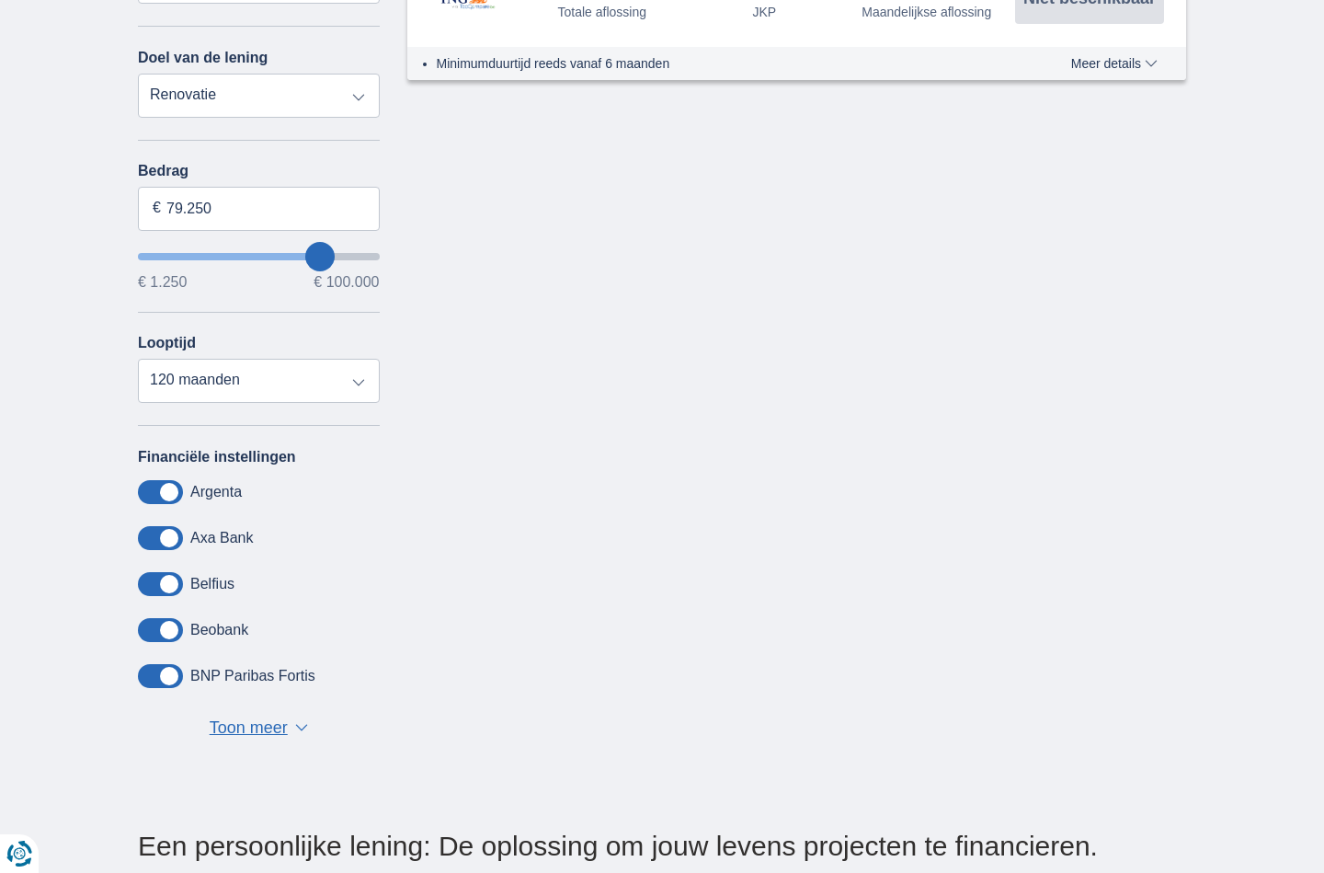
scroll to position [677, 0]
click at [264, 714] on span "Toon meer" at bounding box center [249, 726] width 78 height 24
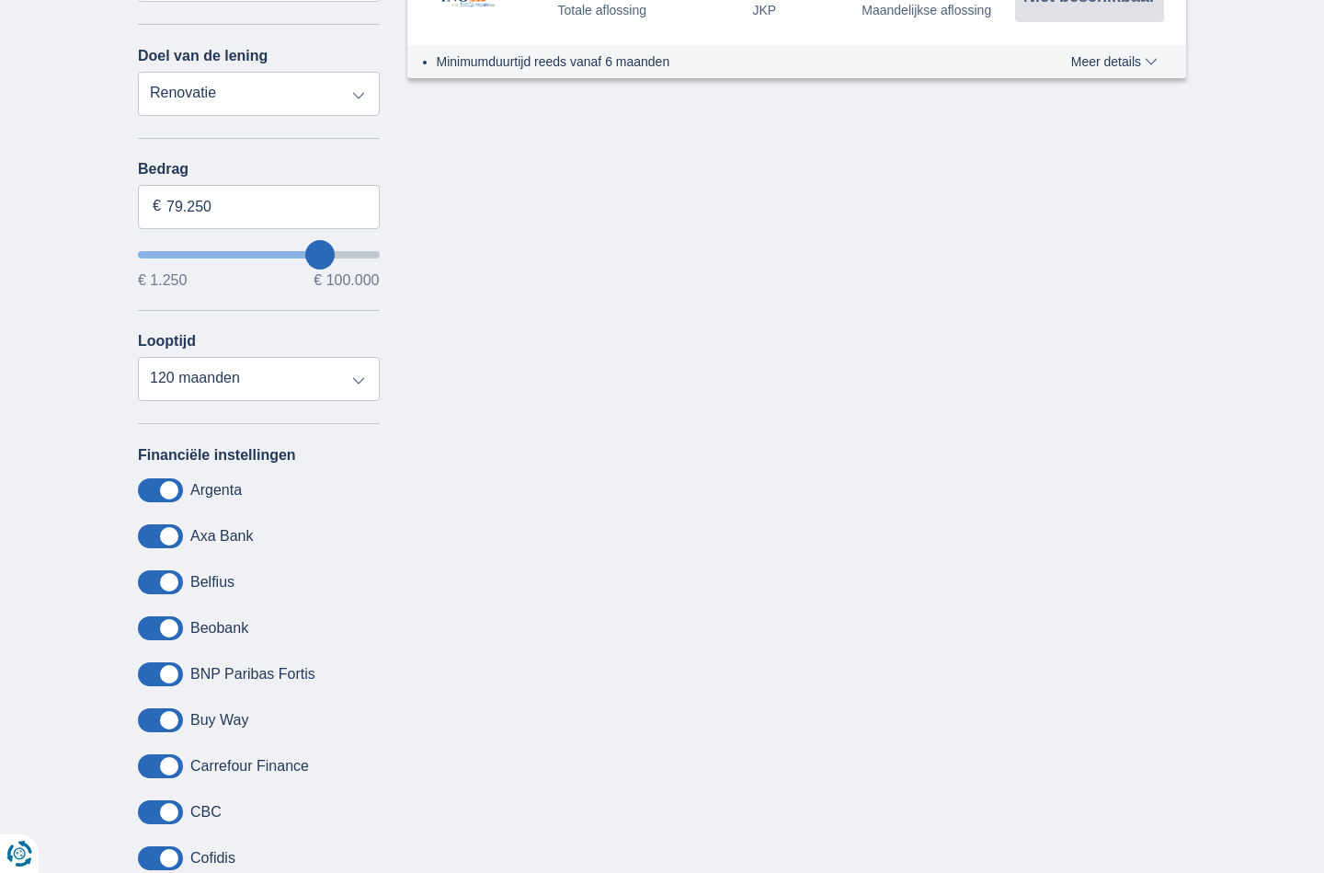
click at [168, 524] on span at bounding box center [160, 536] width 45 height 24
click at [0, 0] on input "checkbox" at bounding box center [0, 0] width 0 height 0
click at [163, 478] on span at bounding box center [160, 490] width 45 height 24
click at [0, 0] on input "checkbox" at bounding box center [0, 0] width 0 height 0
drag, startPoint x: 158, startPoint y: 475, endPoint x: 160, endPoint y: 445, distance: 30.4
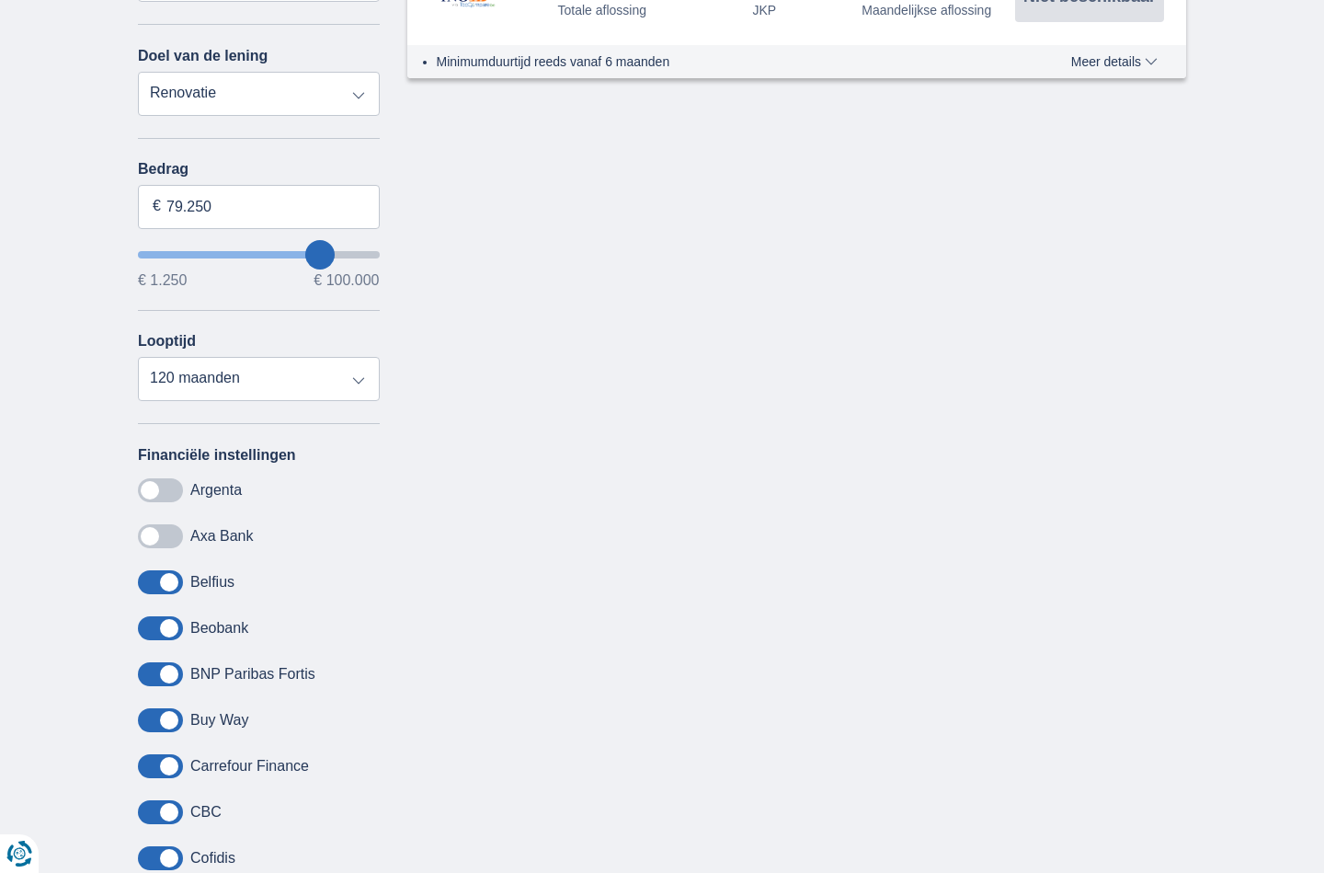
click at [158, 524] on span at bounding box center [160, 536] width 45 height 24
click at [0, 0] on input "checkbox" at bounding box center [0, 0] width 0 height 0
click at [157, 478] on span at bounding box center [160, 490] width 45 height 24
click at [0, 0] on input "checkbox" at bounding box center [0, 0] width 0 height 0
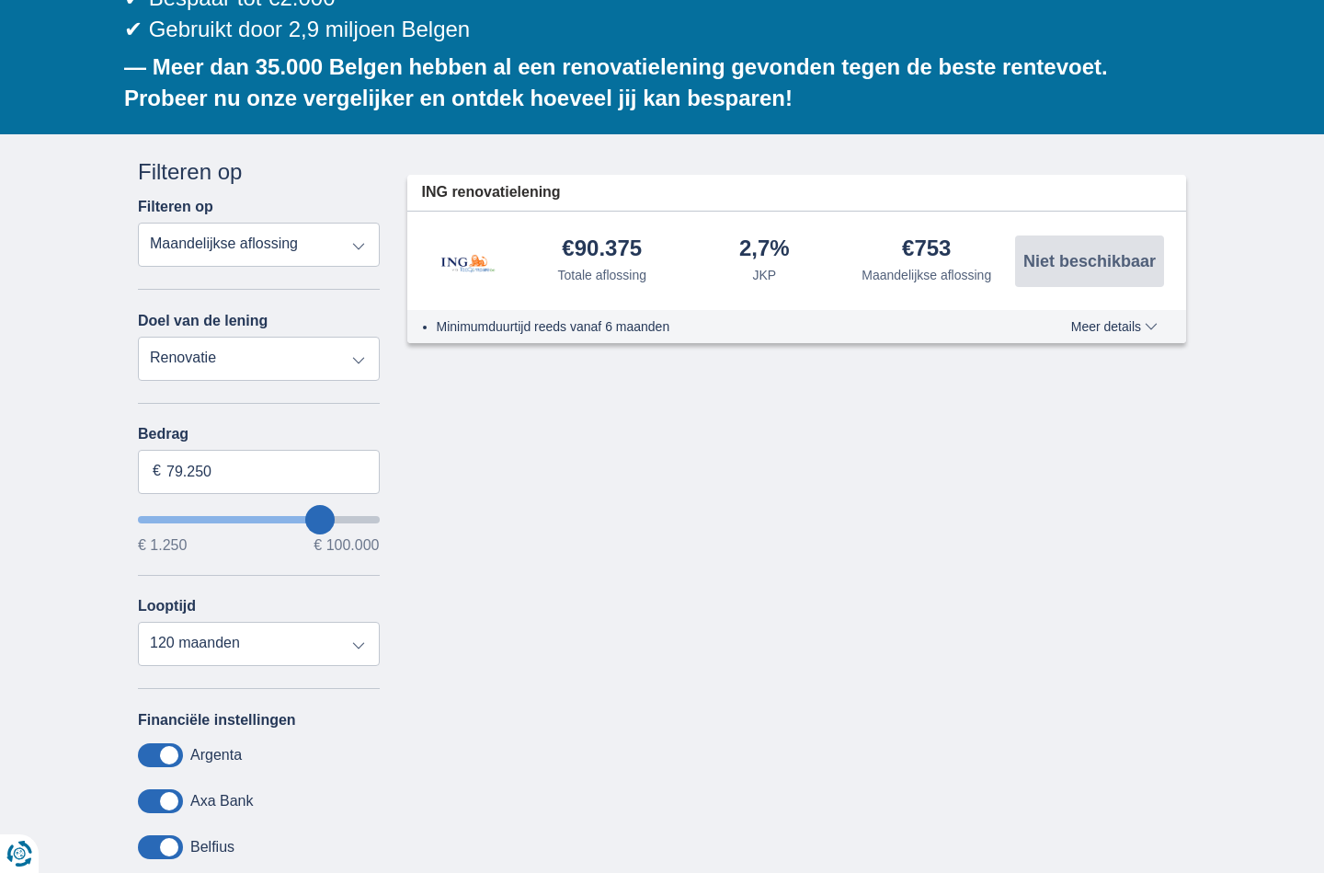
scroll to position [407, 0]
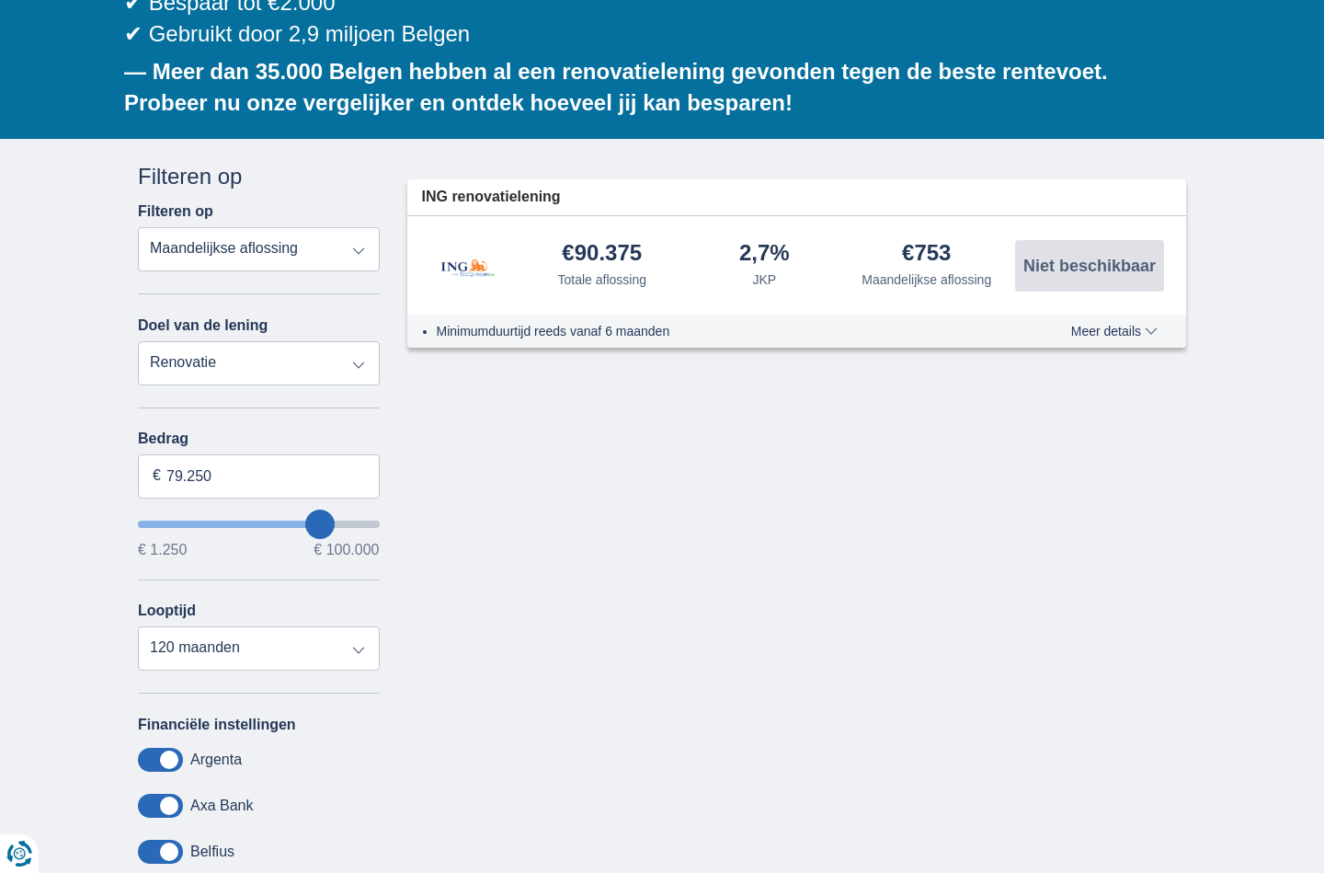
type input "78.250"
type input "78250"
type input "77.250"
type input "77250"
type input "76.250"
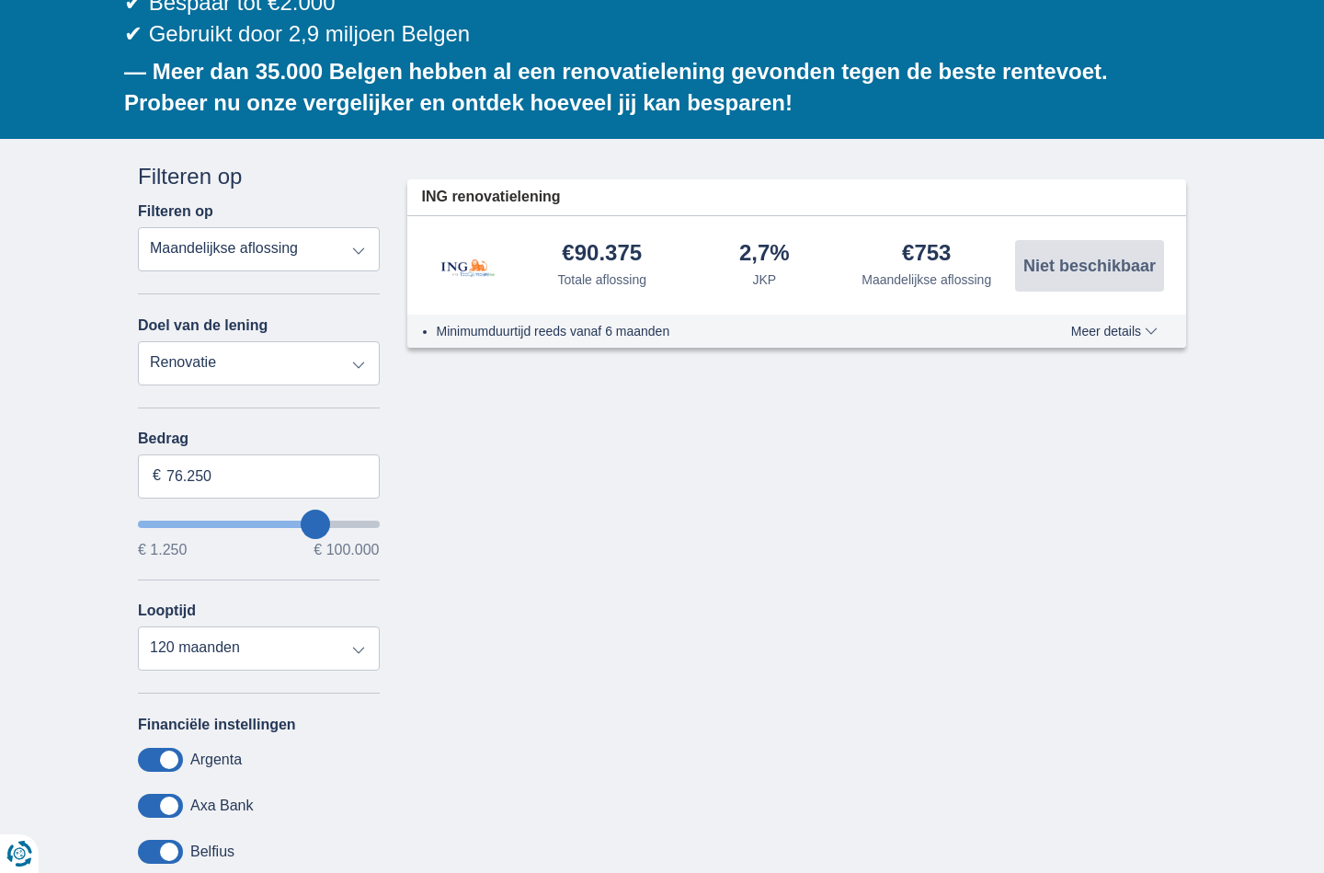
type input "76250"
type input "75.250"
type input "75250"
type input "74.250"
type input "74250"
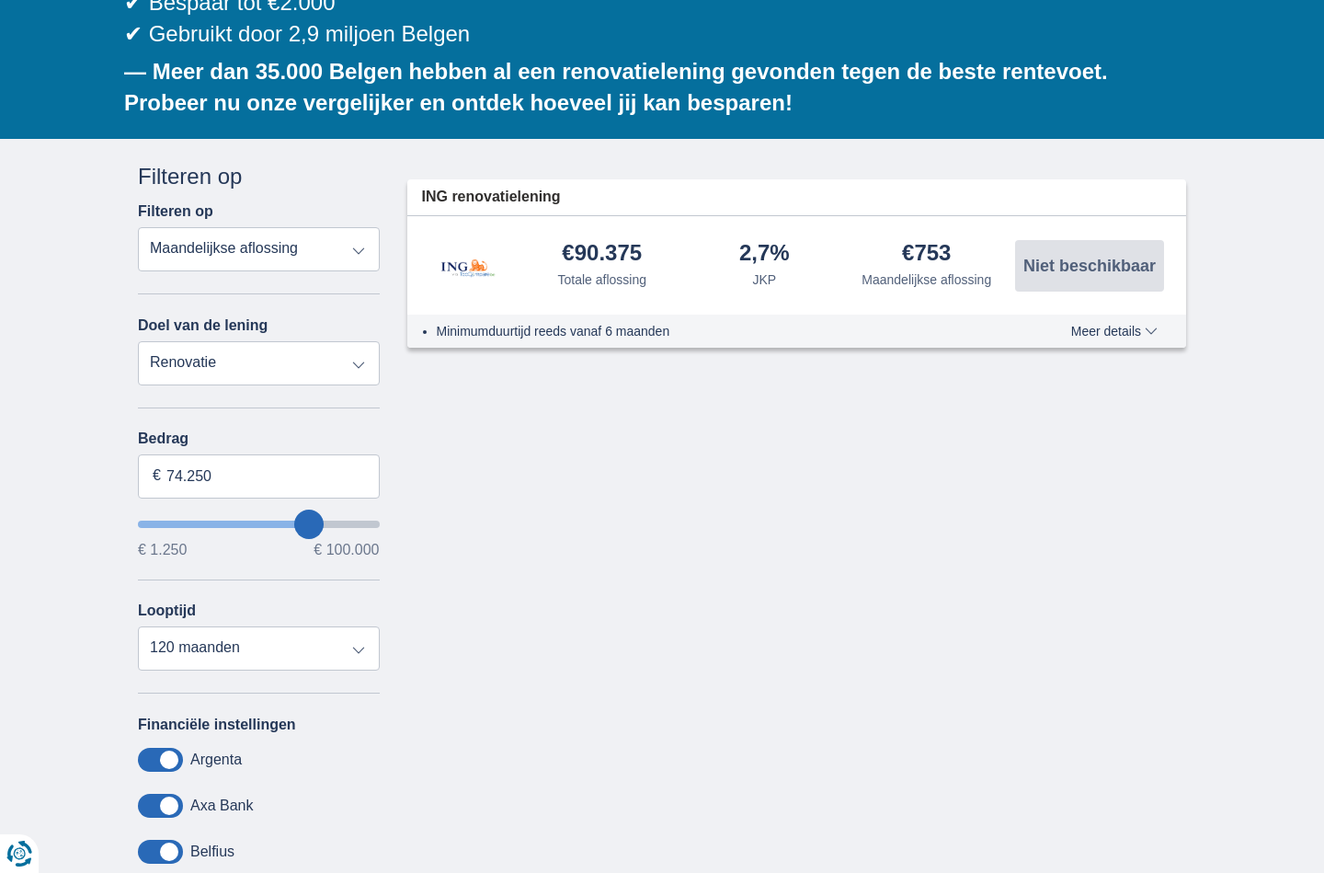
type input "73.250"
type input "73250"
type input "72.250"
type input "72250"
type input "71.250"
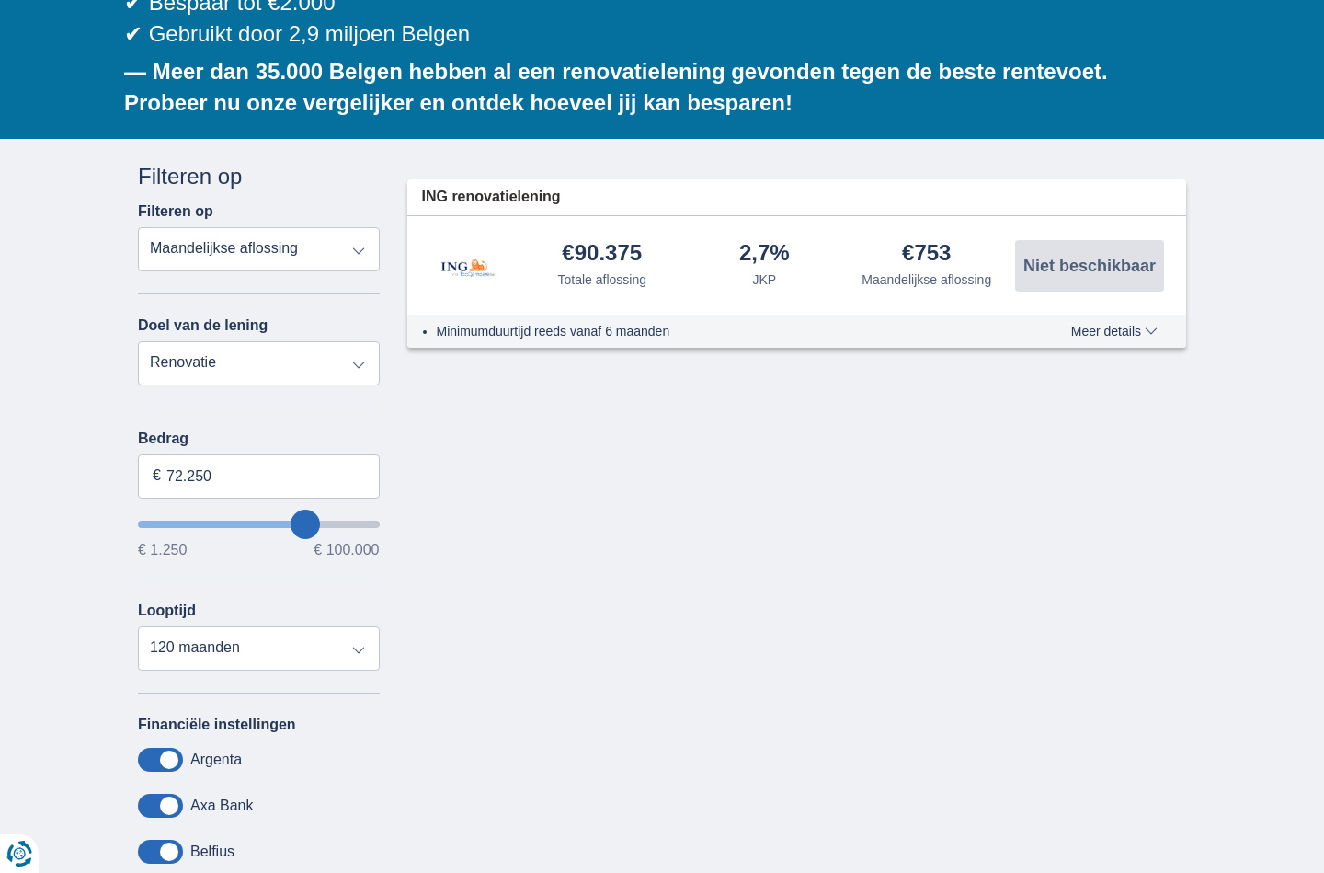
type input "71250"
type input "70.250"
drag, startPoint x: 319, startPoint y: 465, endPoint x: 302, endPoint y: 463, distance: 17.6
type input "70250"
click at [302, 520] on input "wantToBorrow" at bounding box center [259, 523] width 242 height 7
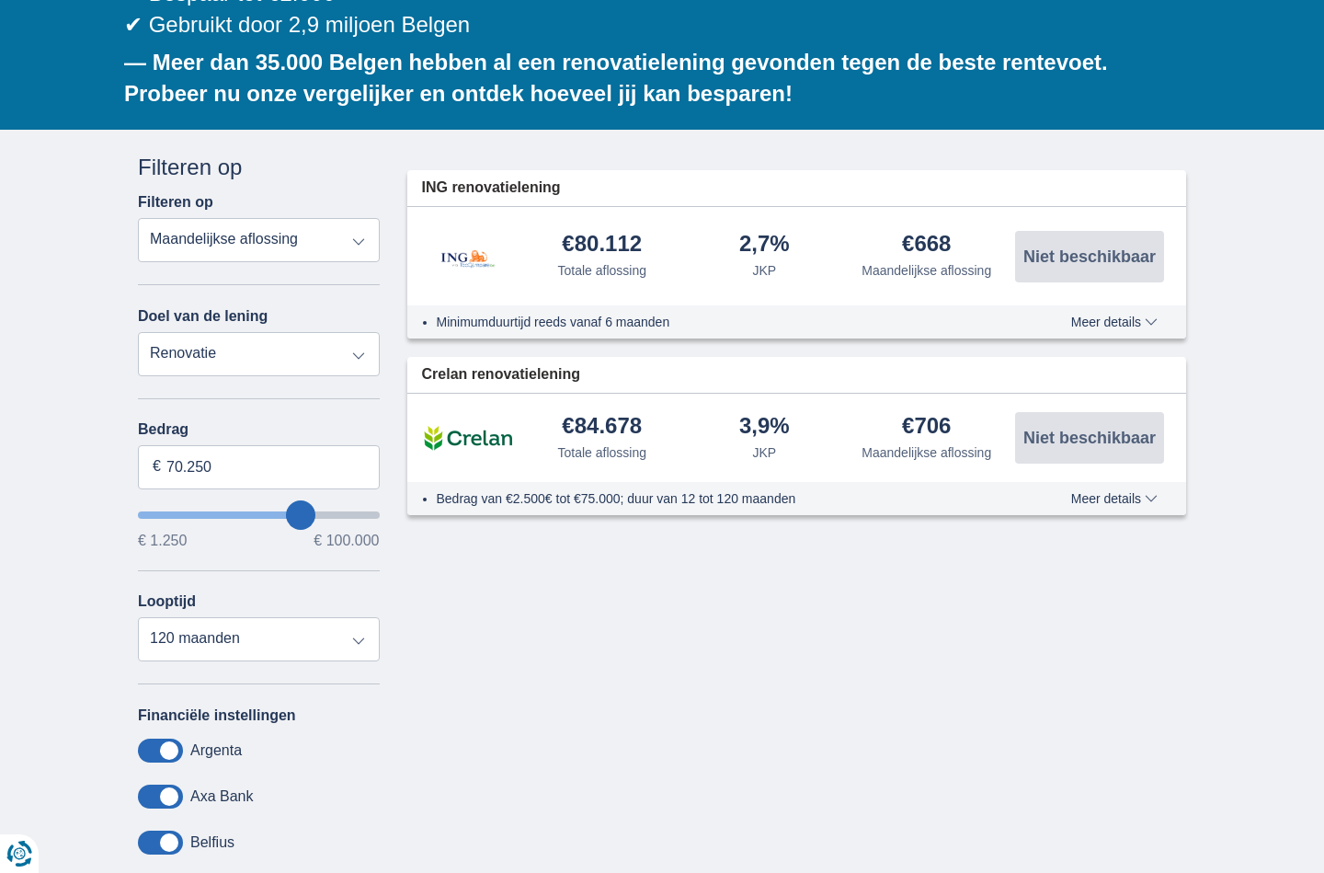
scroll to position [416, 0]
type input "71.250"
type input "71250"
type input "70.250"
type input "70250"
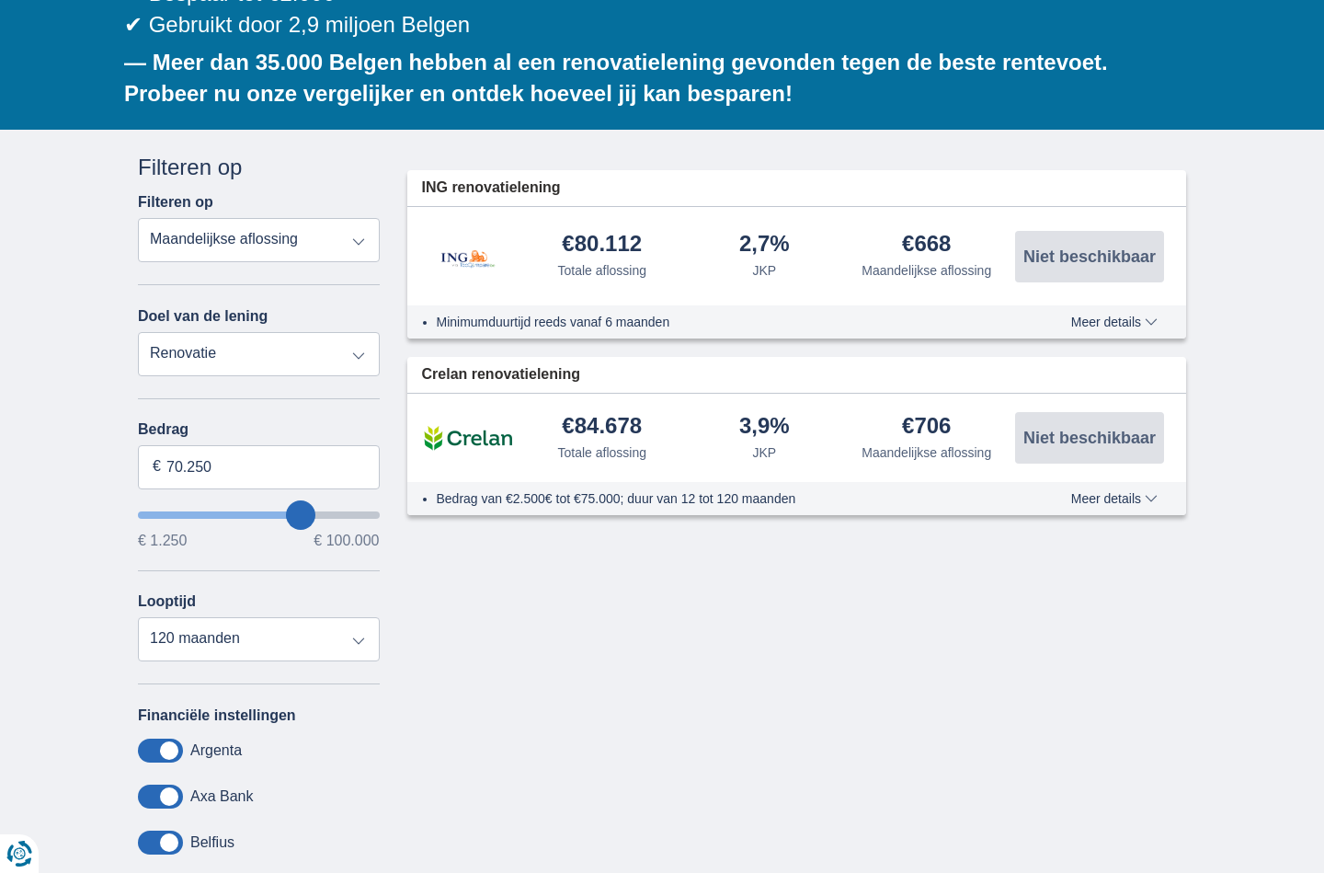
type input "69.250"
type input "69250"
type input "68.250"
type input "68250"
type input "67.250"
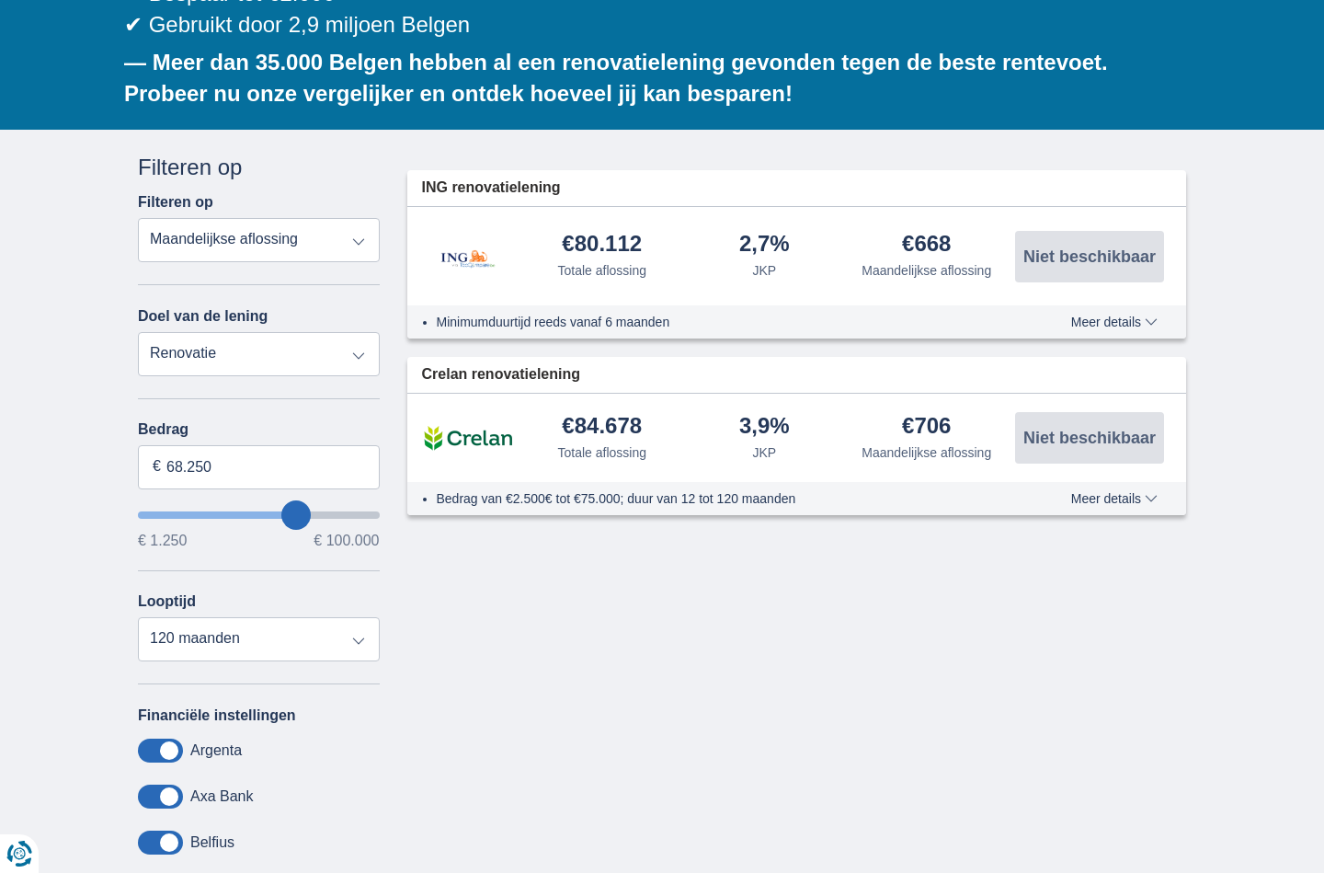
type input "67250"
type input "66.250"
type input "66250"
type input "65.250"
type input "65250"
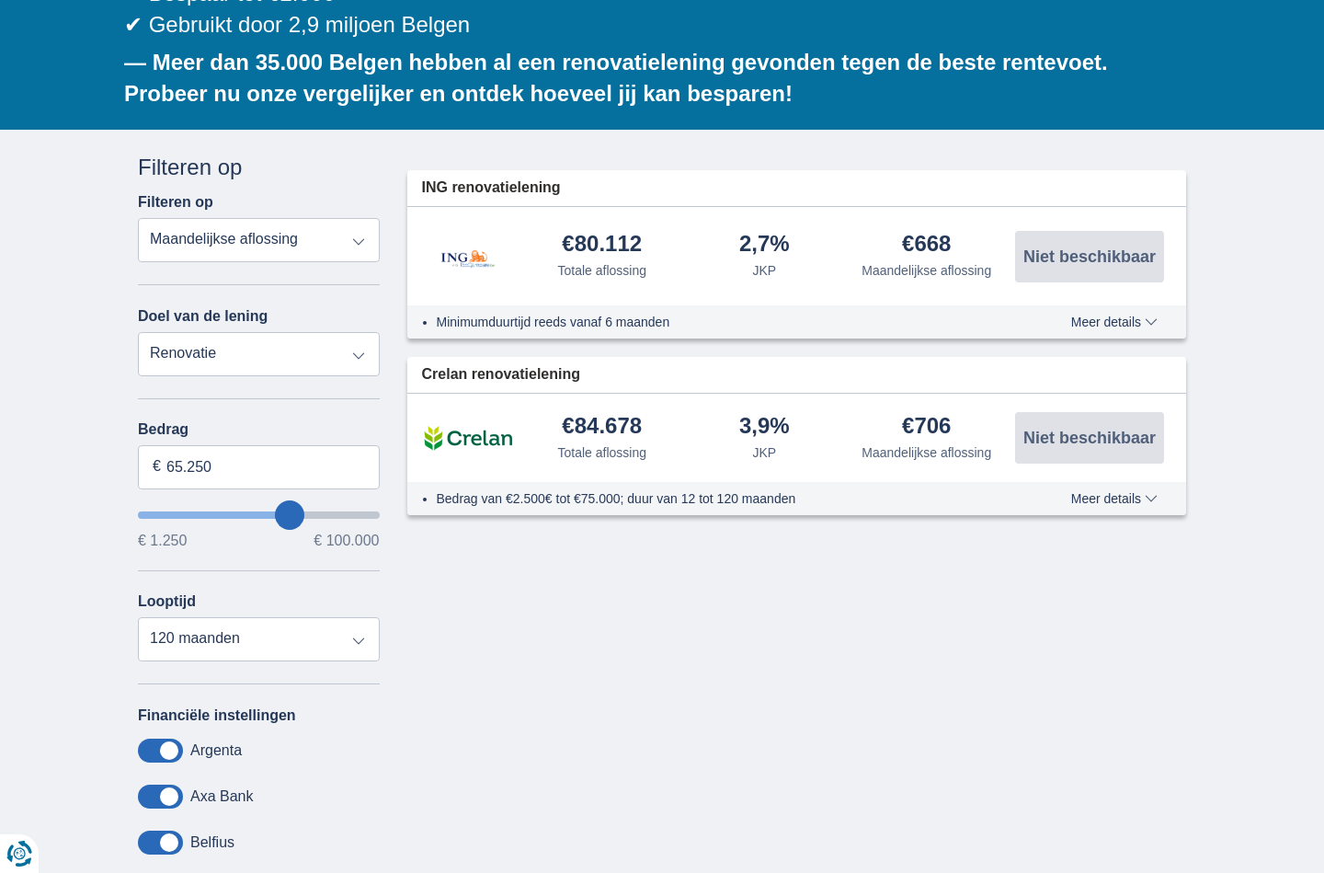
type input "64.250"
type input "64250"
type input "63.250"
type input "63250"
type input "62.250"
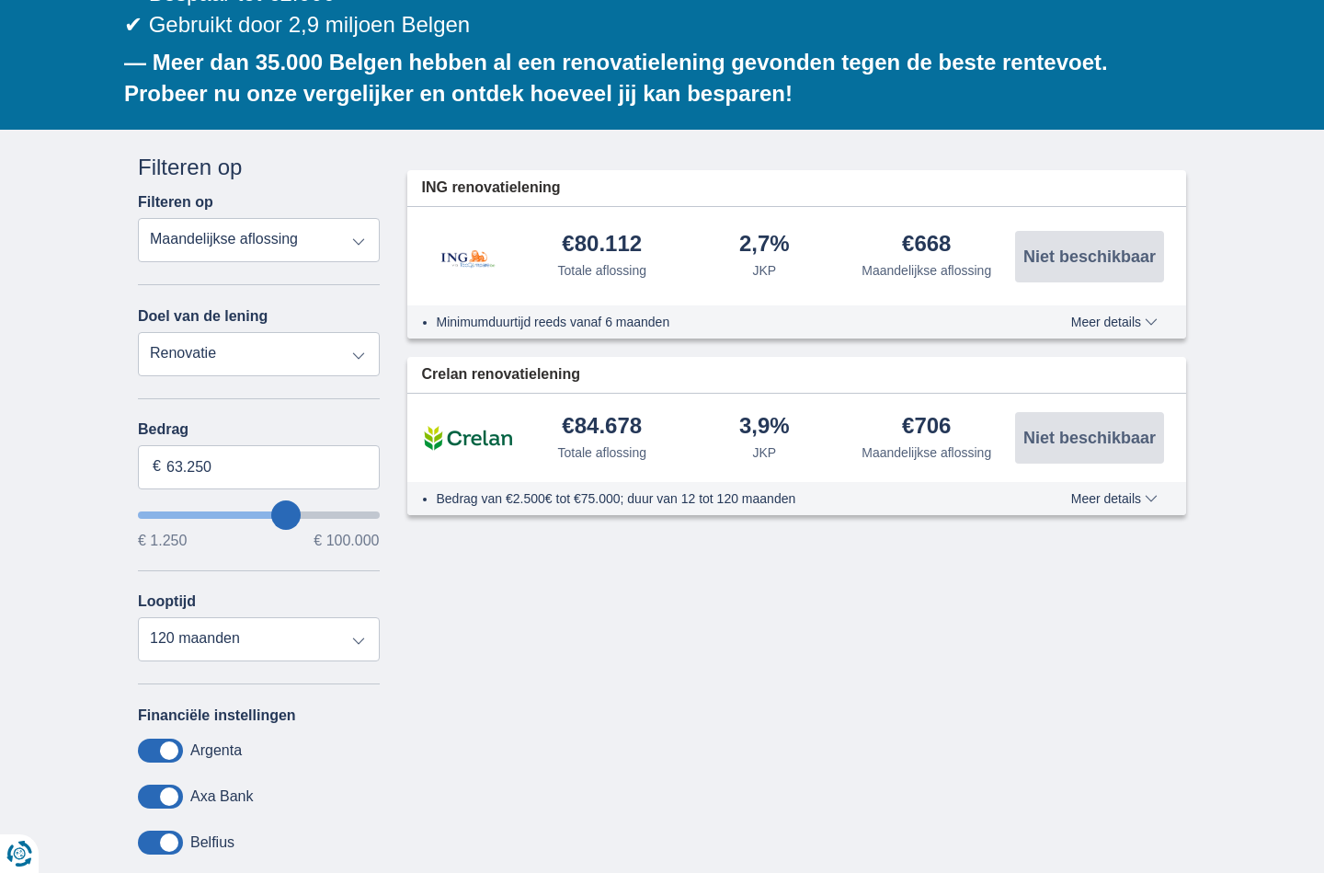
type input "62250"
type input "61.250"
type input "61250"
type input "60.250"
drag, startPoint x: 303, startPoint y: 457, endPoint x: 279, endPoint y: 456, distance: 24.8
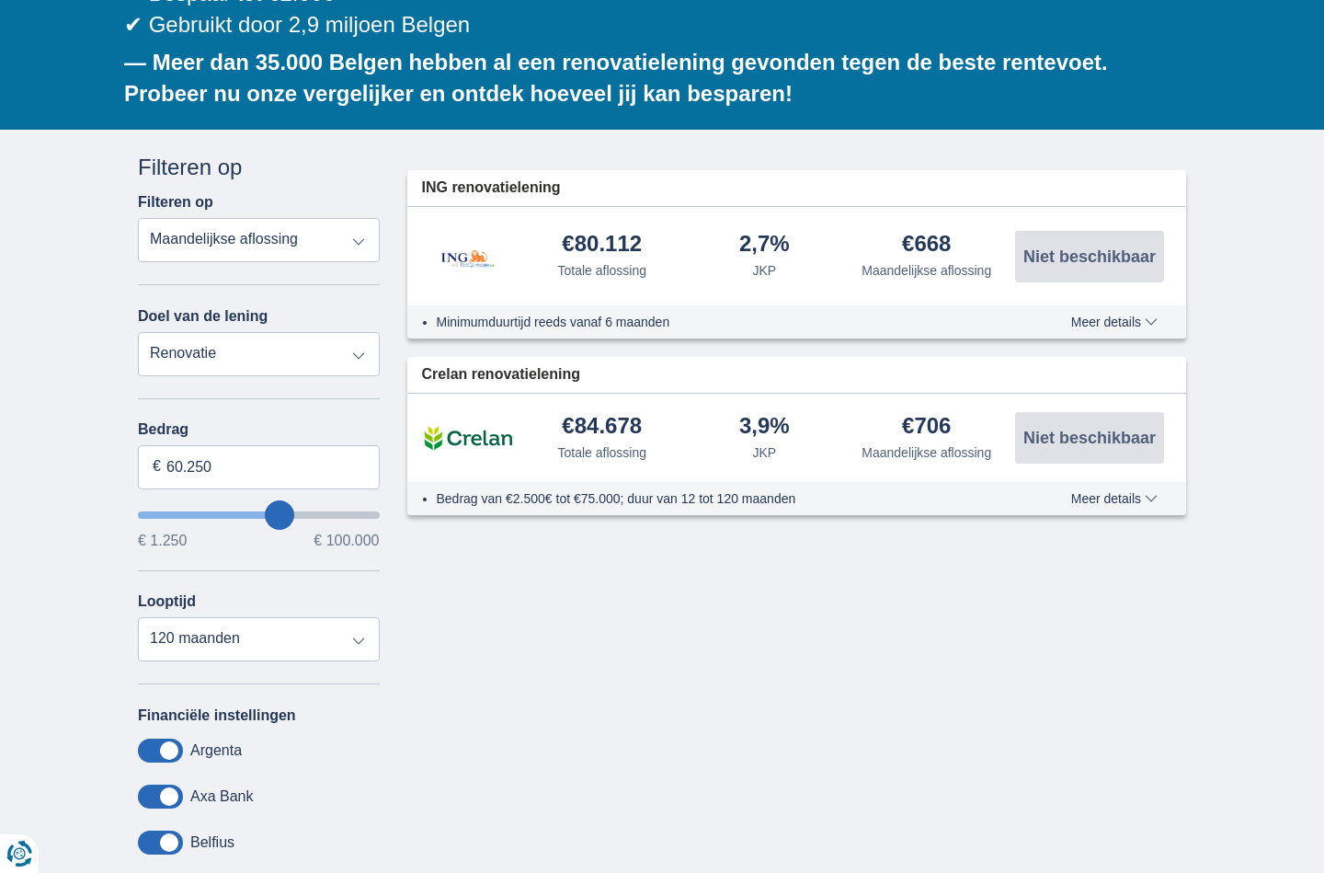
type input "60250"
click at [279, 511] on input "wantToBorrow" at bounding box center [259, 514] width 242 height 7
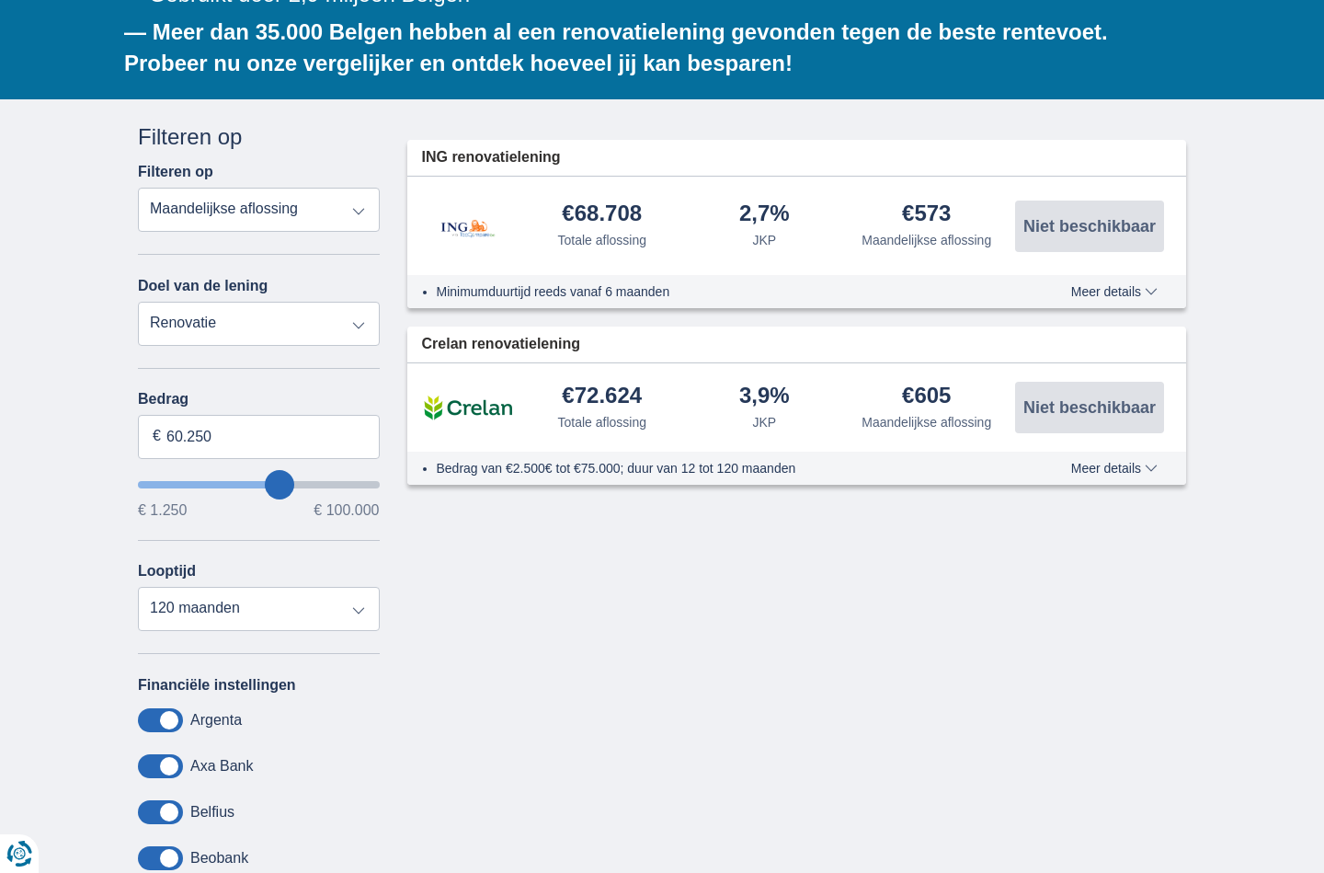
scroll to position [479, 0]
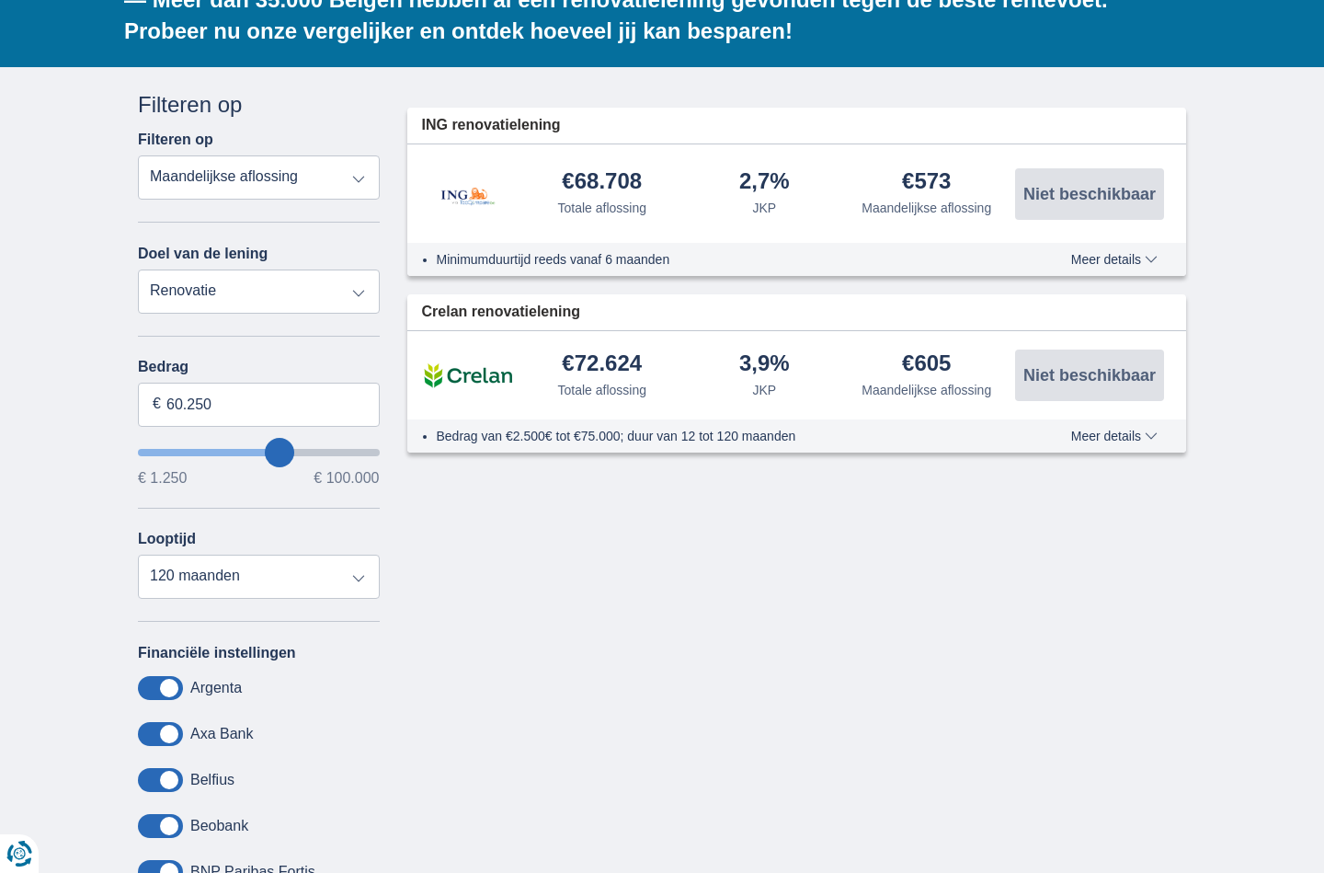
type input "61.250"
type input "61250"
type input "60.250"
type input "60250"
type input "58.250"
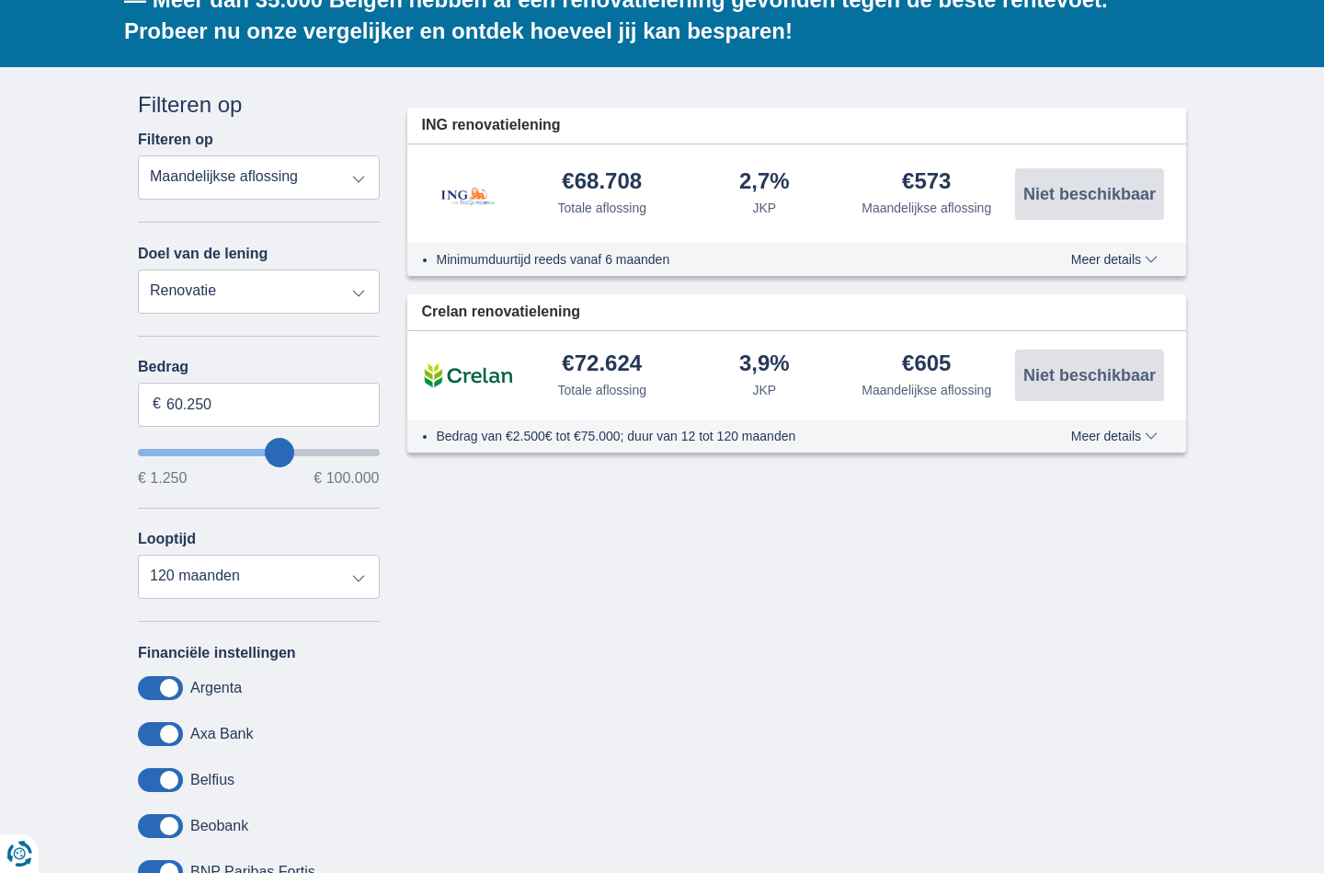
type input "58250"
type input "57.250"
type input "57250"
type input "55.250"
type input "55250"
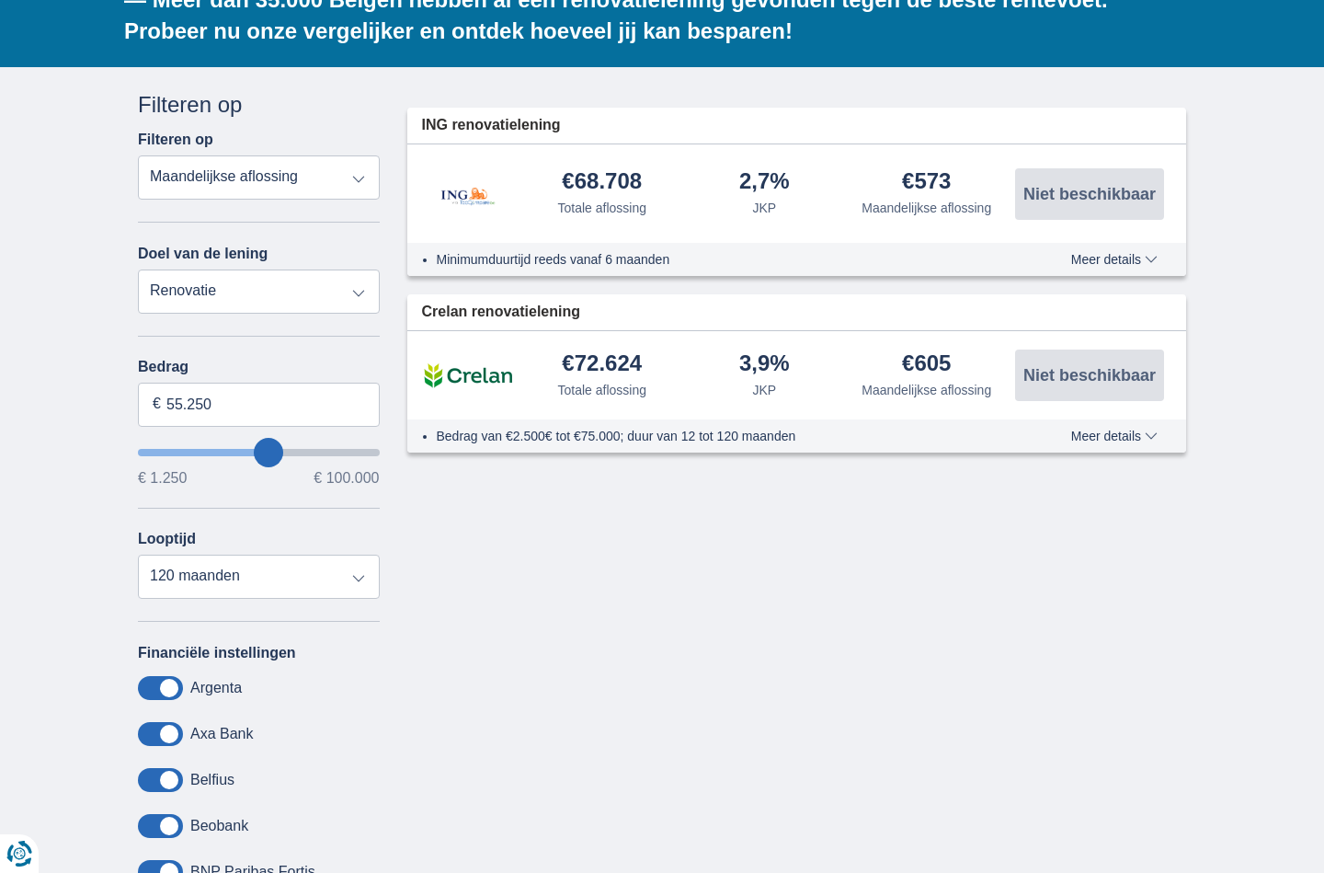
type input "54.250"
type input "54250"
type input "53.250"
type input "53250"
type input "52.250"
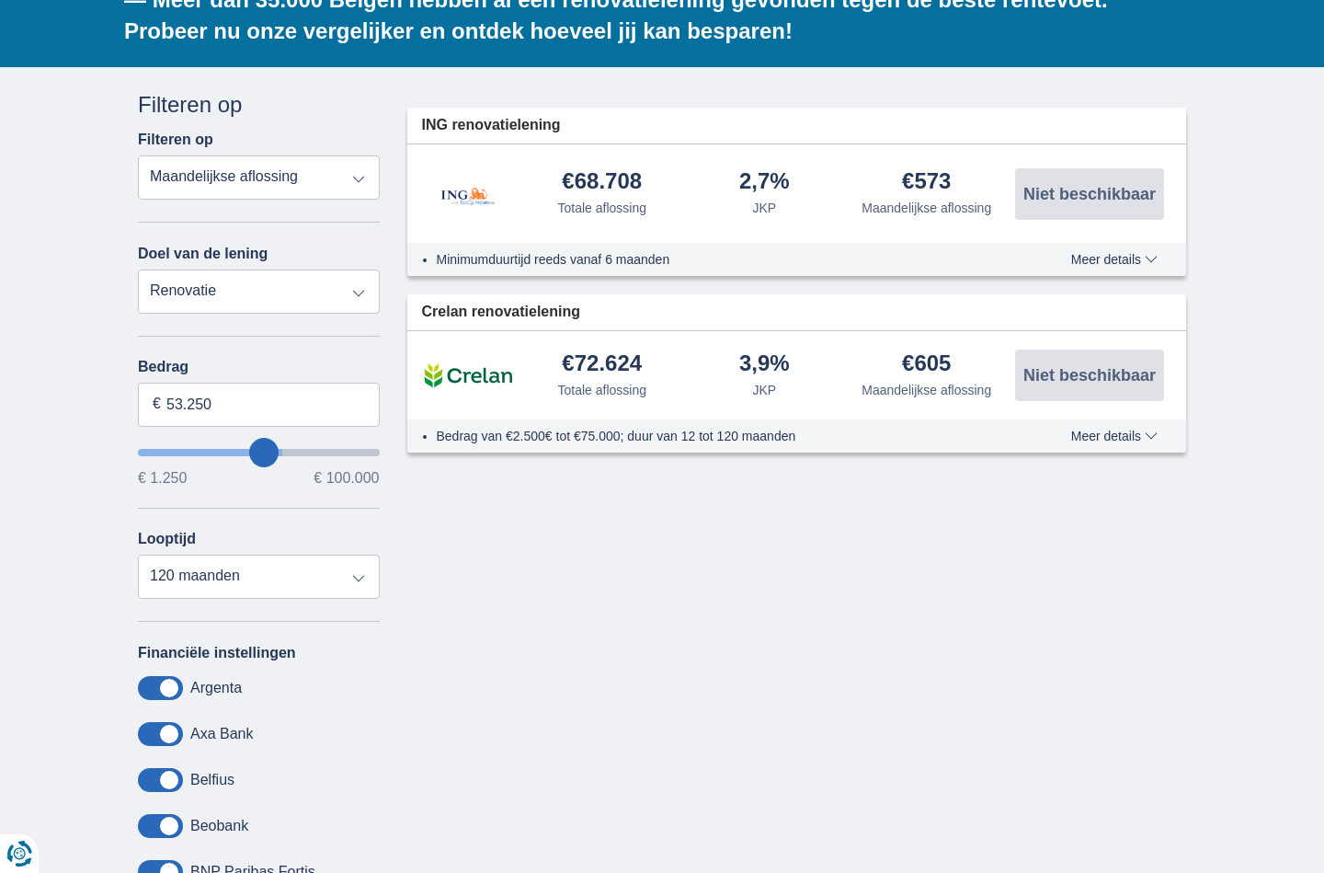
type input "52250"
type input "51.250"
type input "51250"
type input "50.250"
drag, startPoint x: 282, startPoint y: 392, endPoint x: 257, endPoint y: 394, distance: 25.0
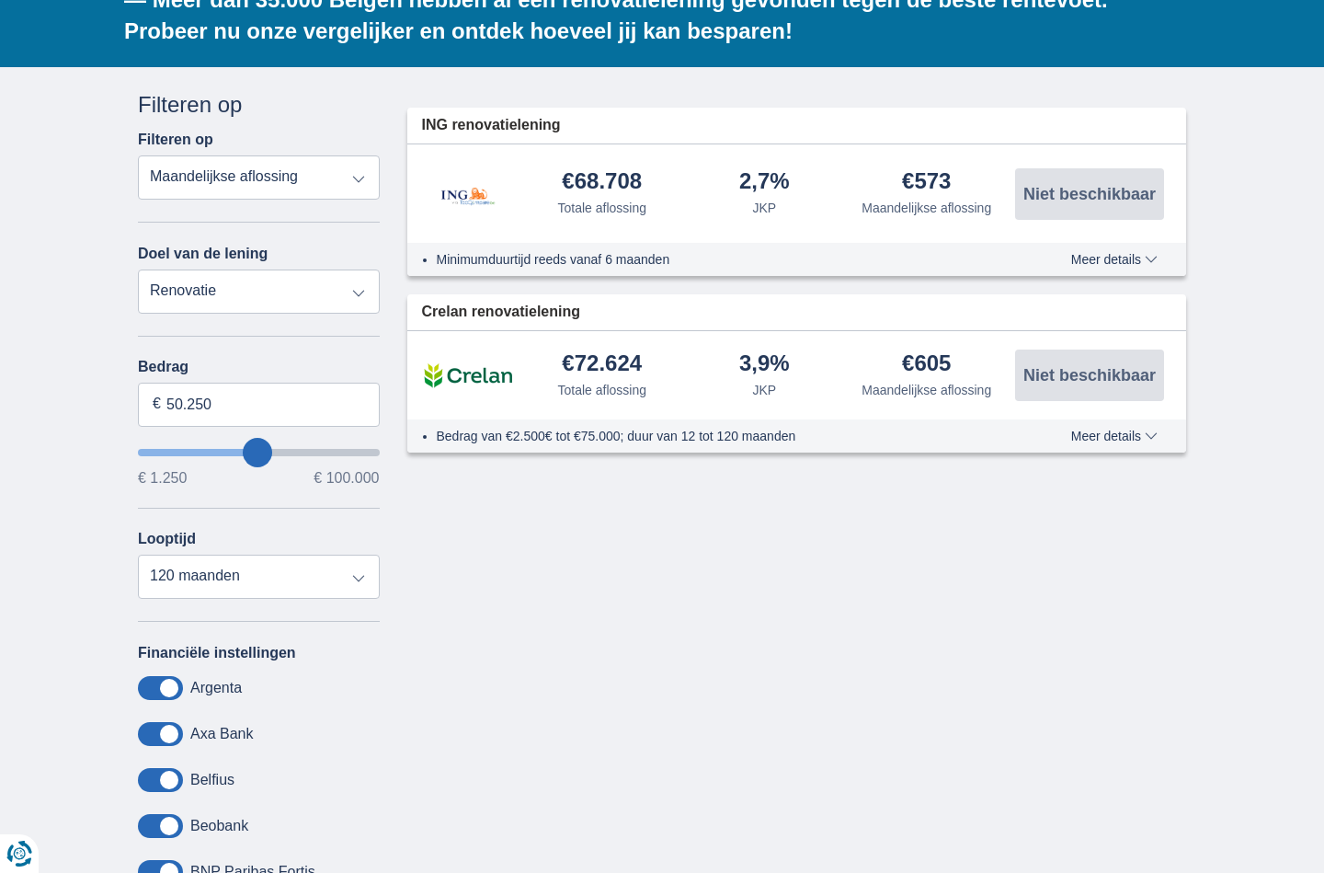
type input "50250"
click at [257, 449] on input "wantToBorrow" at bounding box center [259, 452] width 242 height 7
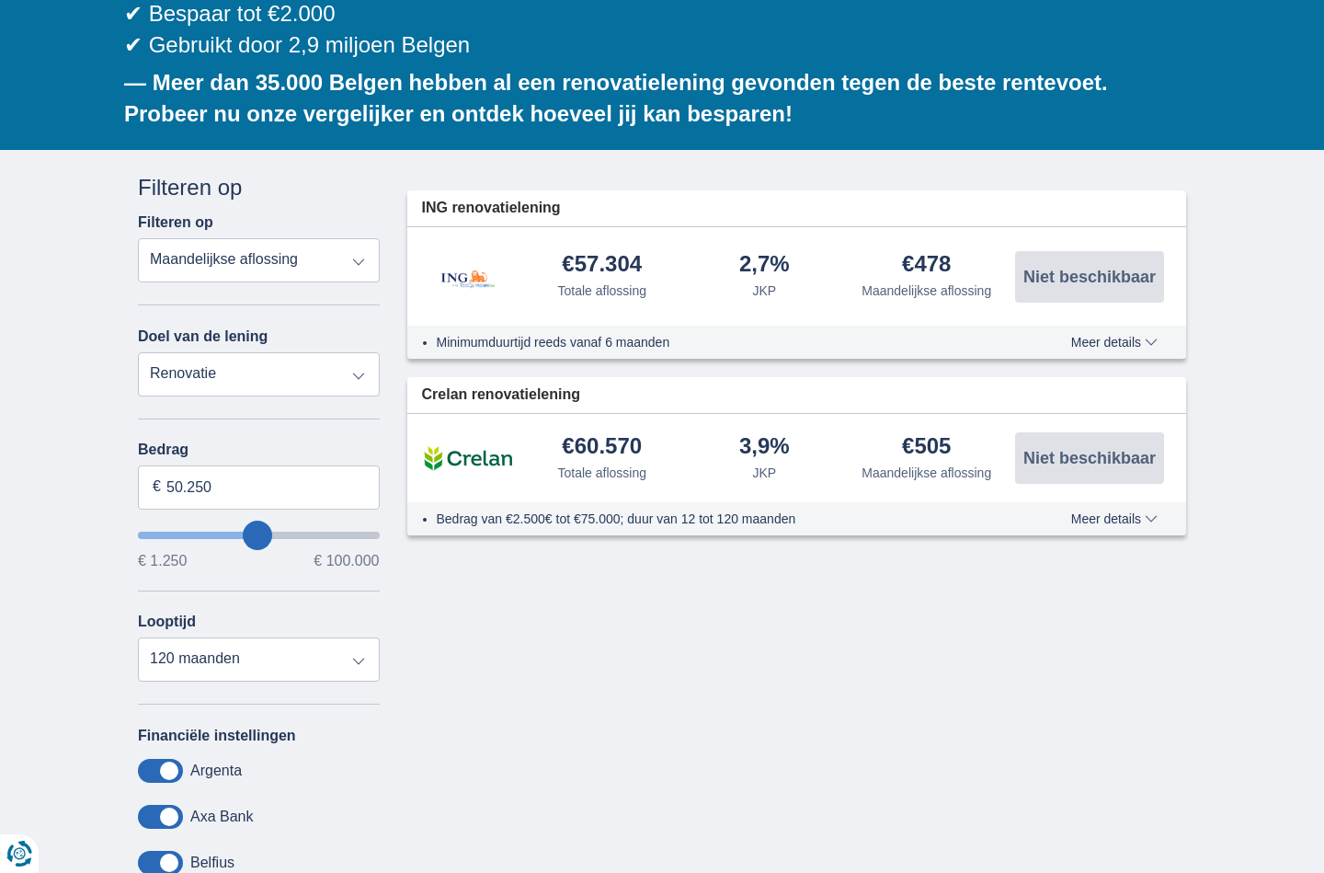
scroll to position [417, 0]
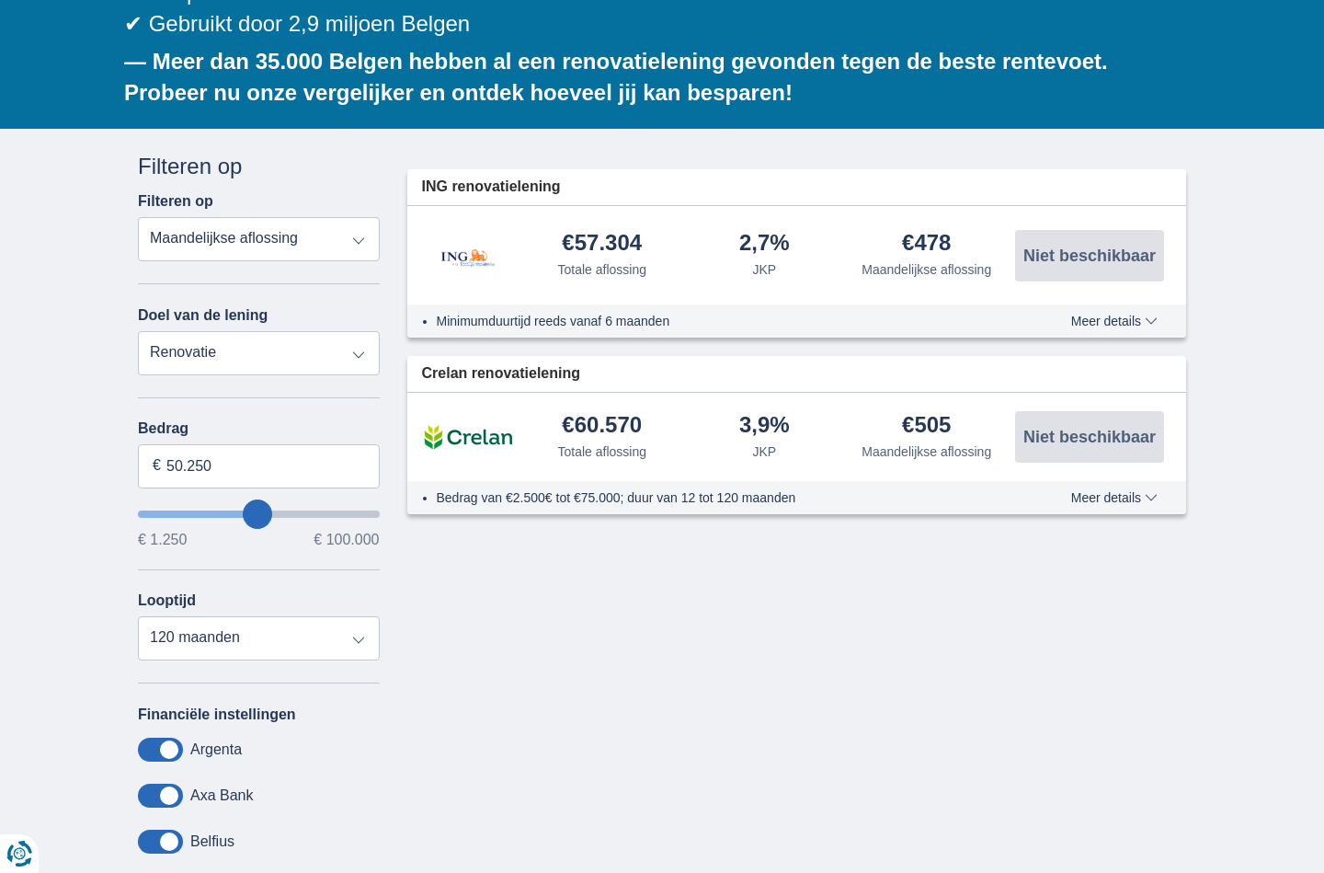
type input "51.250"
type input "51250"
type input "50.250"
type input "50250"
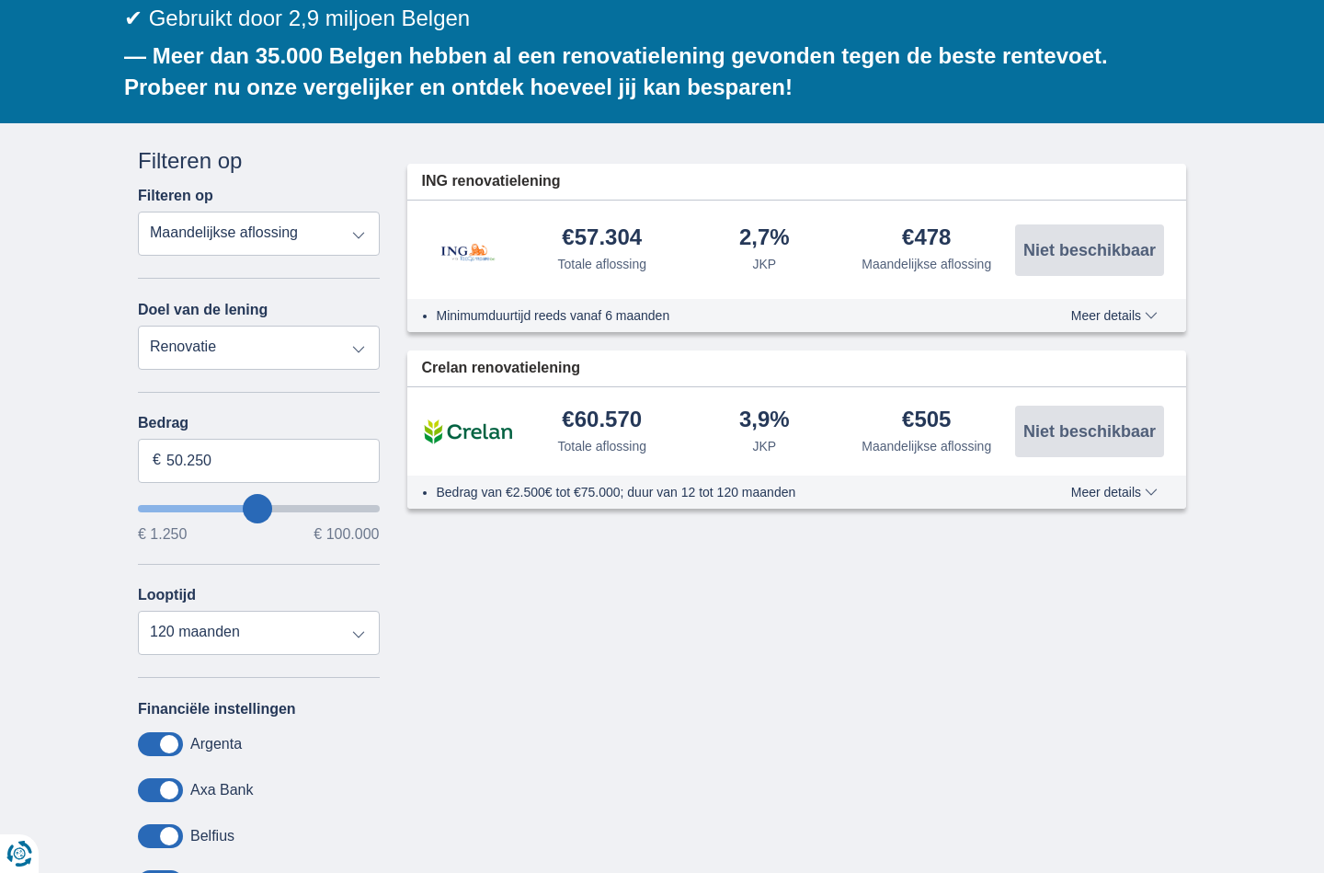
type input "49.250"
type input "49250"
type input "48.250"
type input "48250"
type input "47.250"
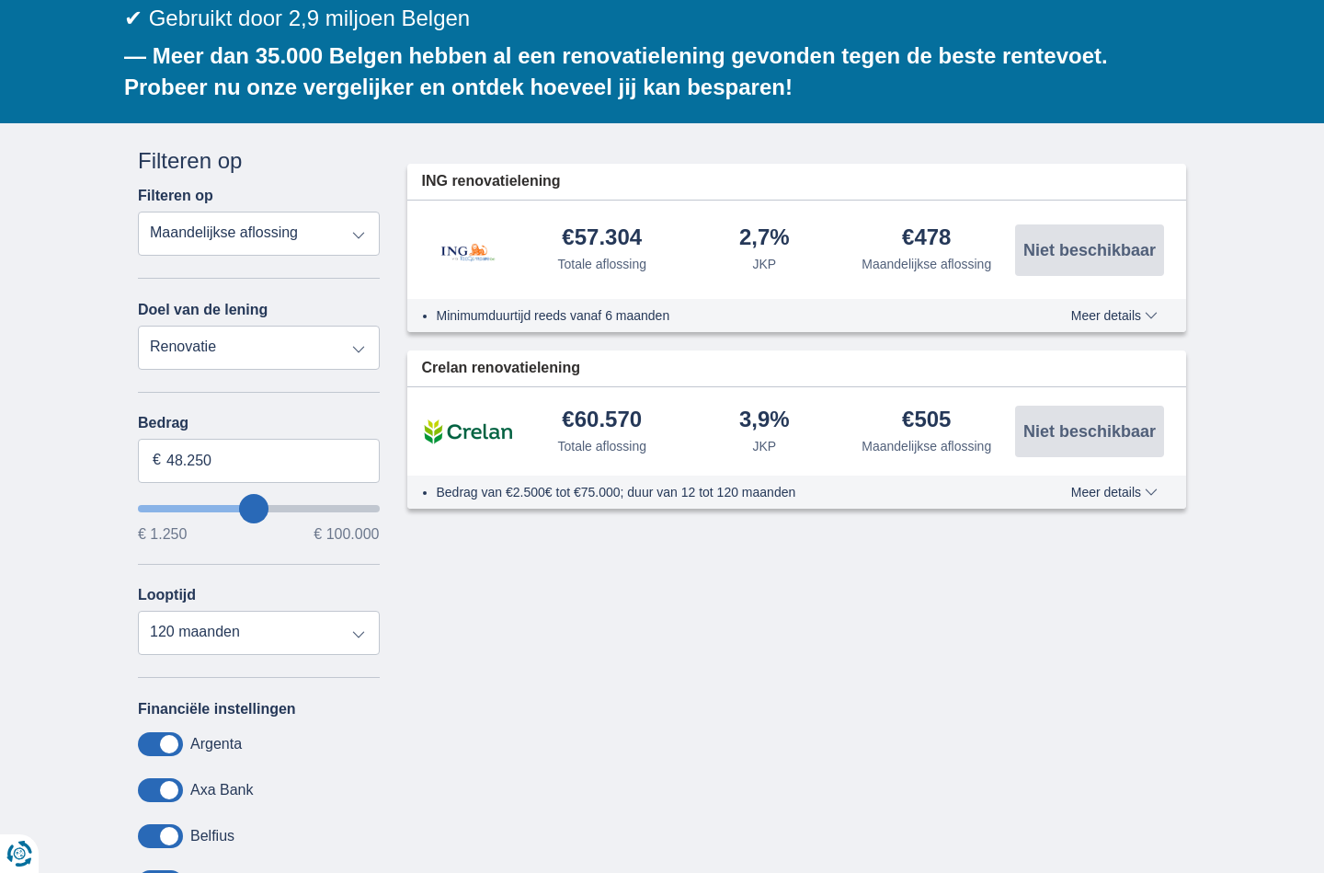
type input "47250"
type input "46.250"
type input "46250"
type input "45.250"
type input "45250"
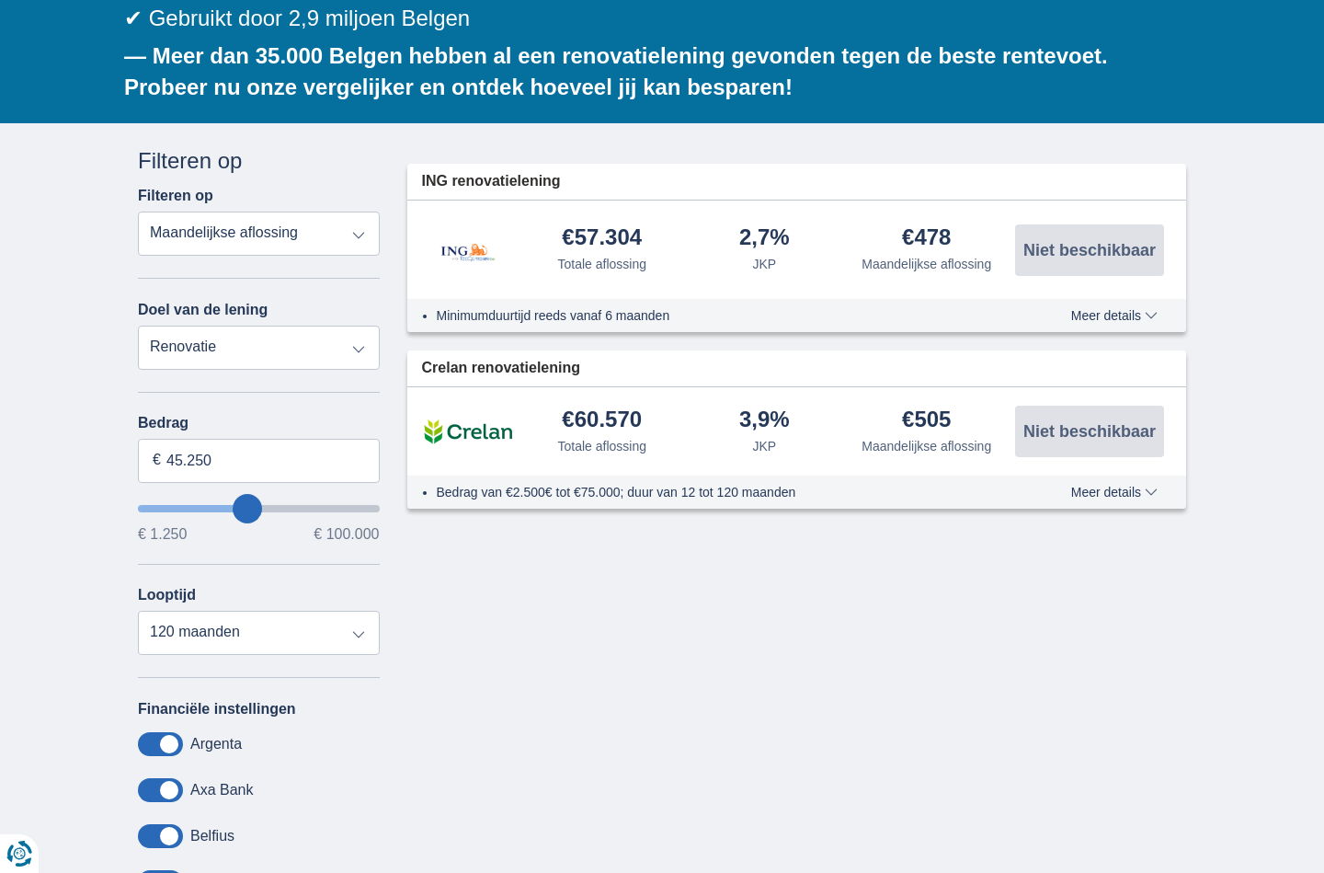
type input "44.250"
type input "44250"
type input "43.250"
type input "43250"
type input "42.250"
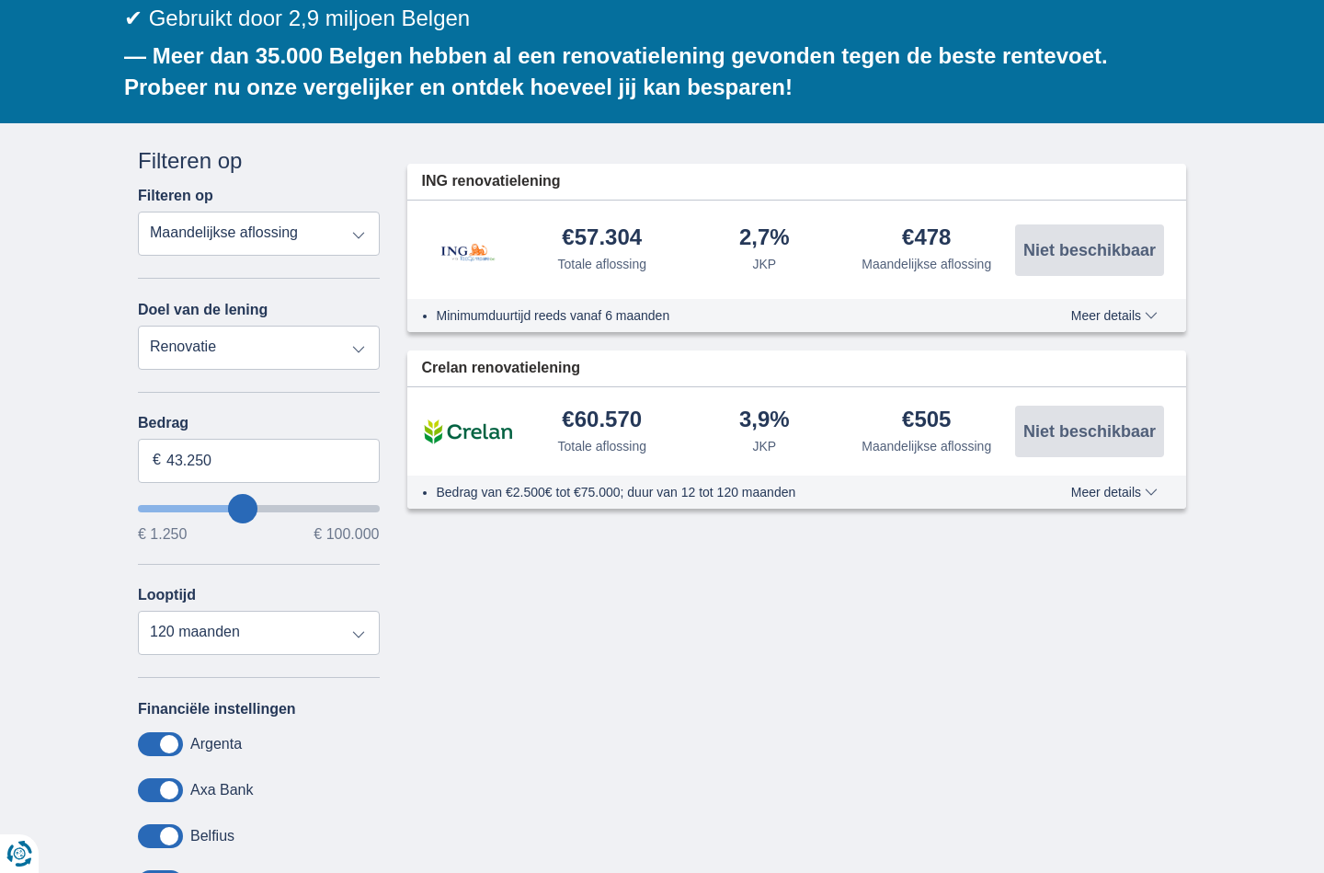
type input "42250"
type input "41.250"
type input "41250"
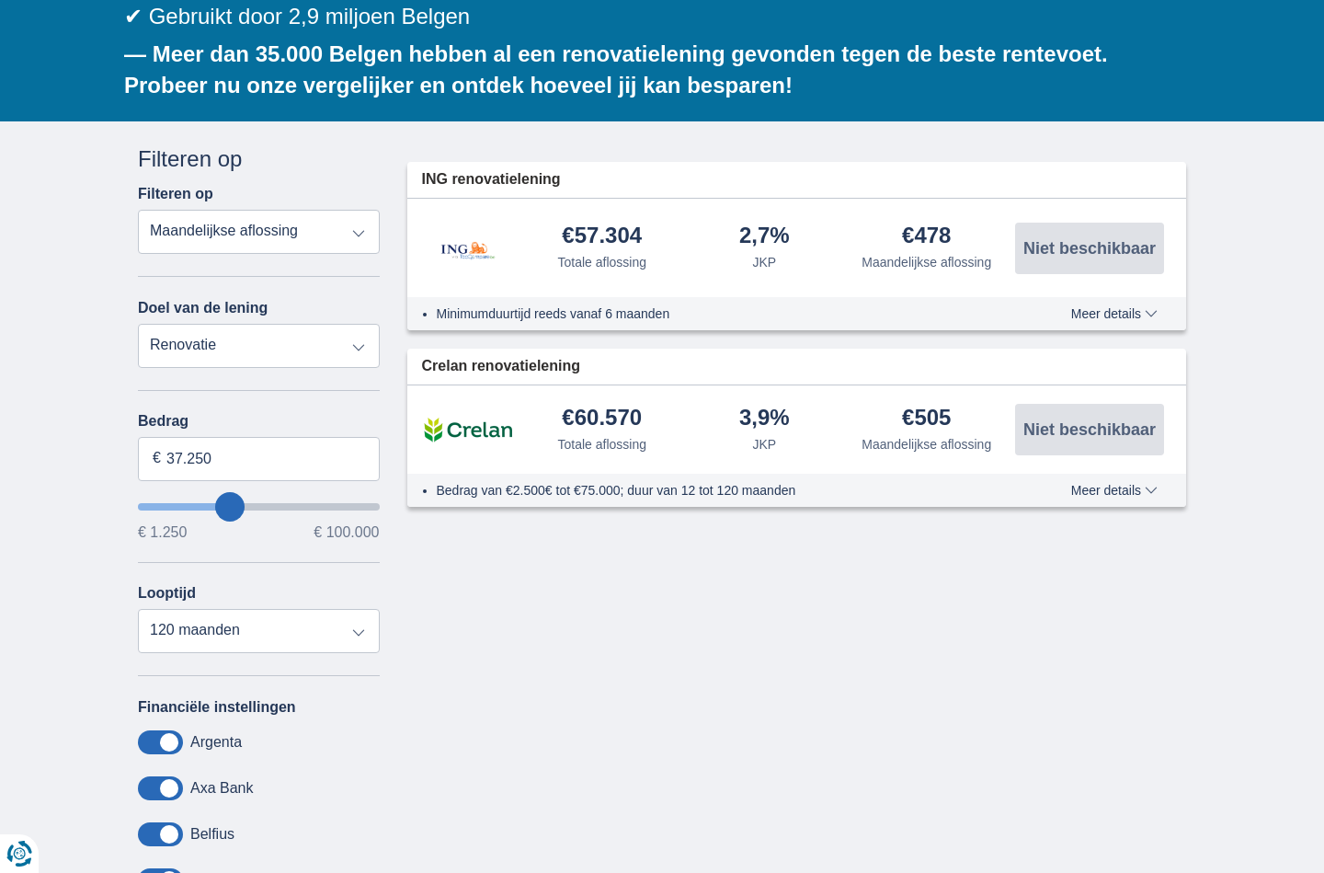
drag, startPoint x: 259, startPoint y: 450, endPoint x: 231, endPoint y: 451, distance: 28.6
click at [231, 503] on input "wantToBorrow" at bounding box center [259, 506] width 242 height 7
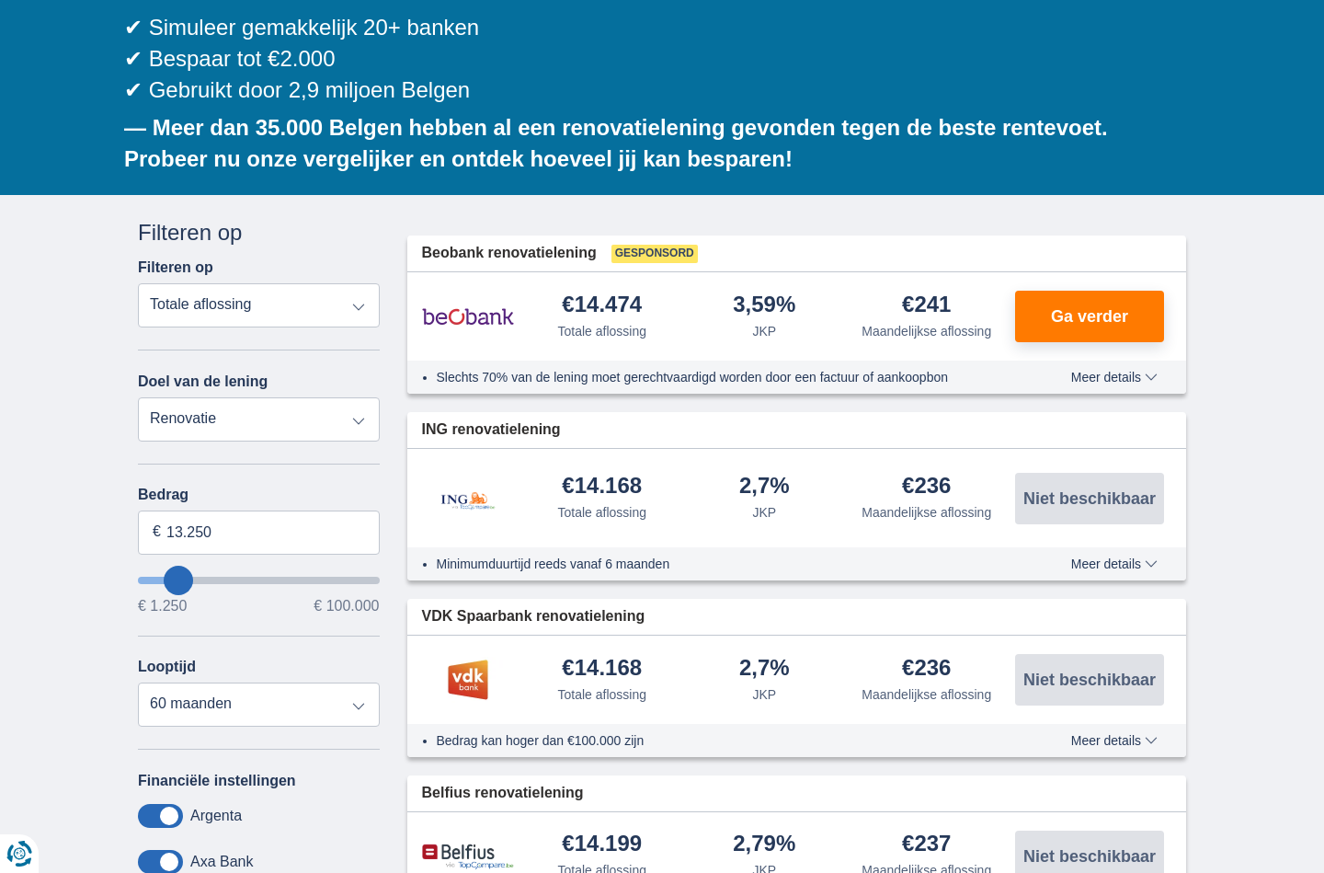
scroll to position [351, 0]
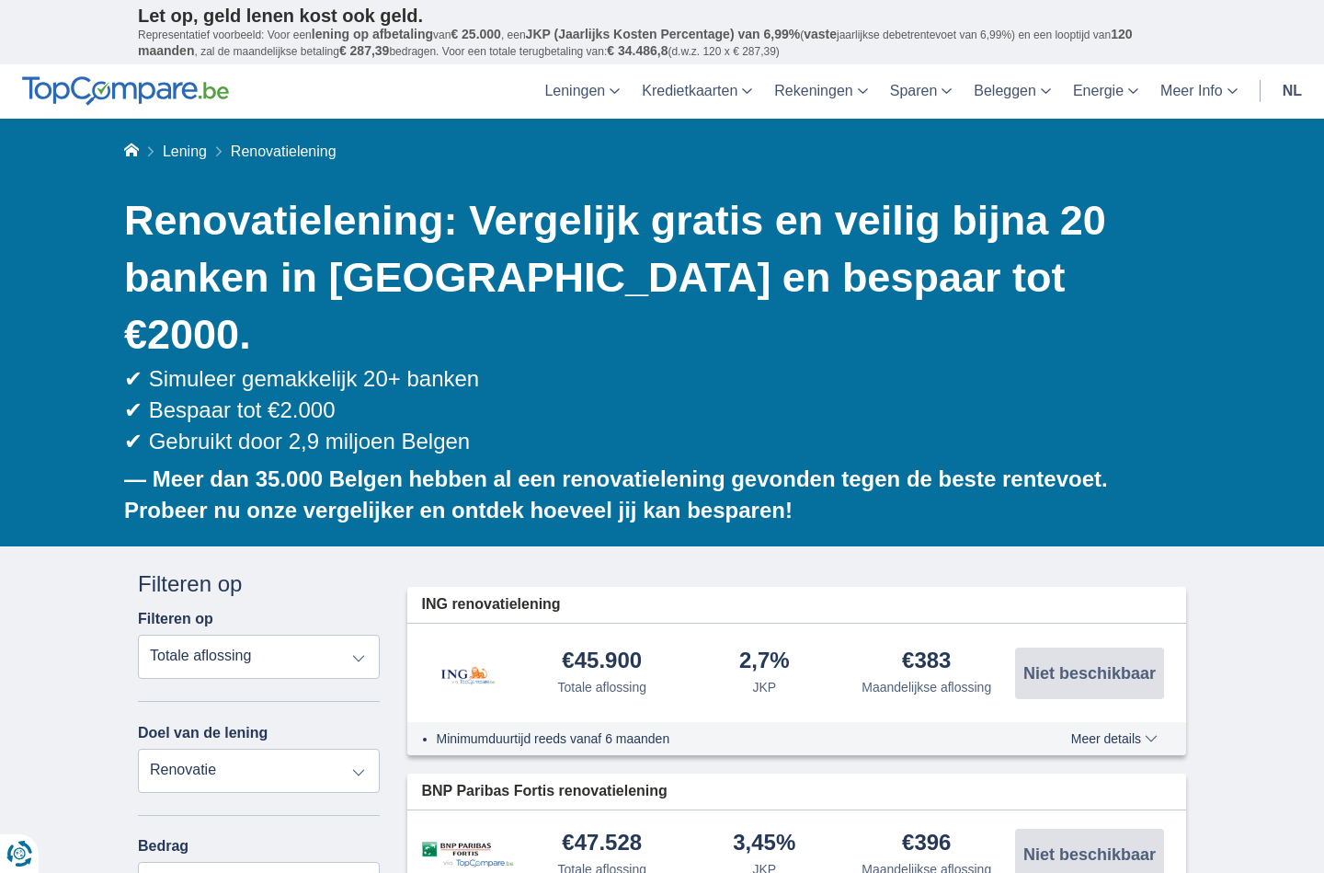
scroll to position [0, 0]
